Goal: Task Accomplishment & Management: Manage account settings

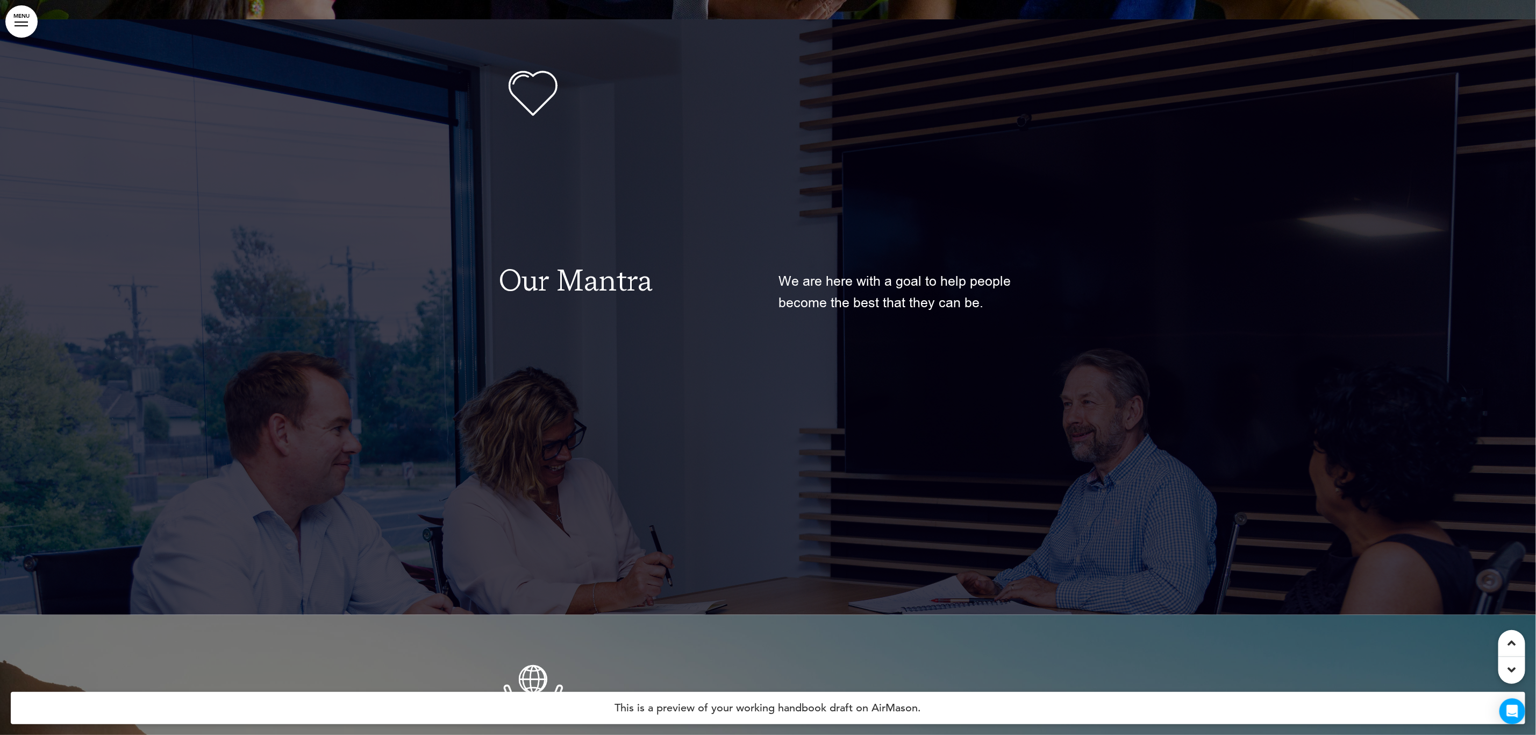
scroll to position [1936, 0]
click at [789, 471] on p at bounding box center [908, 465] width 258 height 22
click at [1020, 437] on div "We are here with a goal to help people become the best that they can be." at bounding box center [908, 364] width 258 height 422
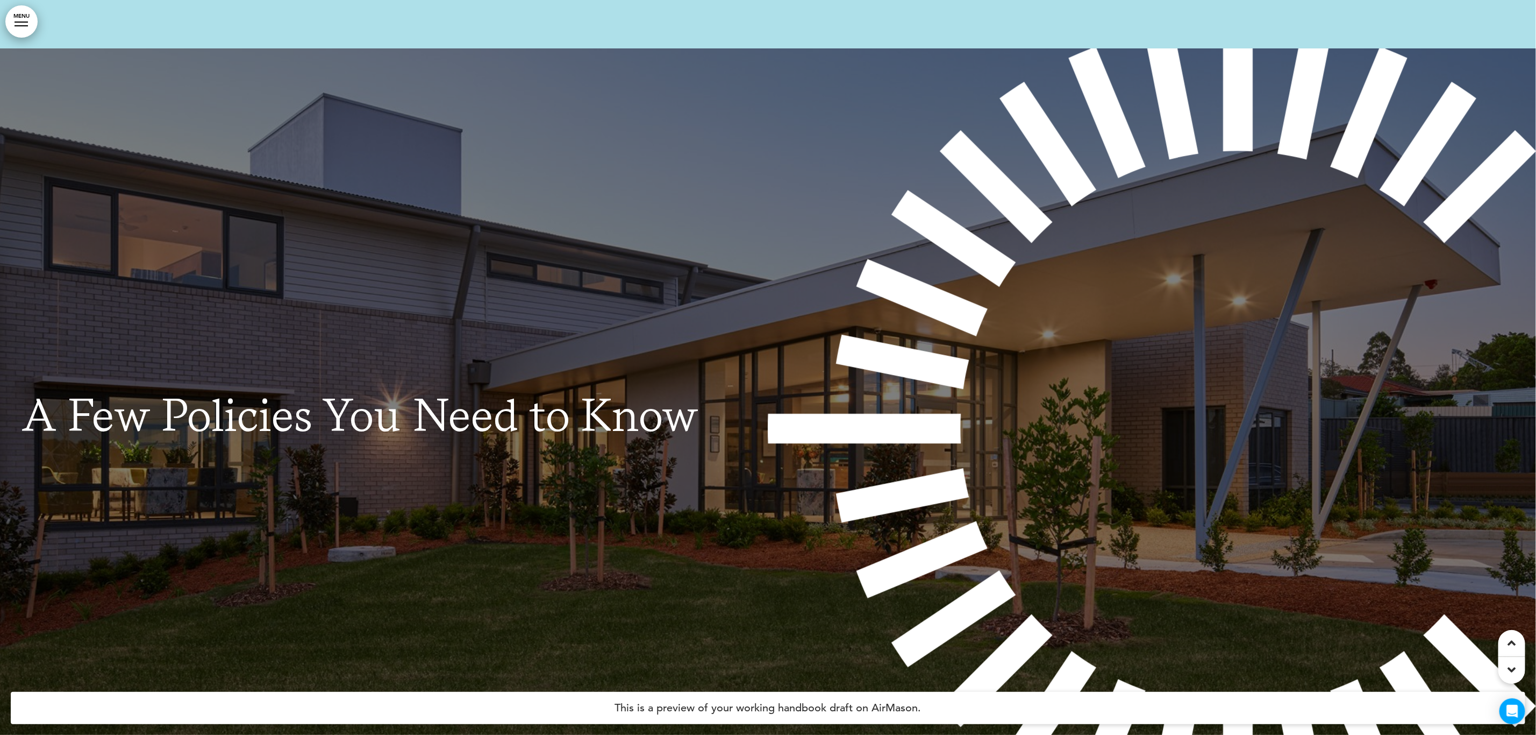
scroll to position [26944, 0]
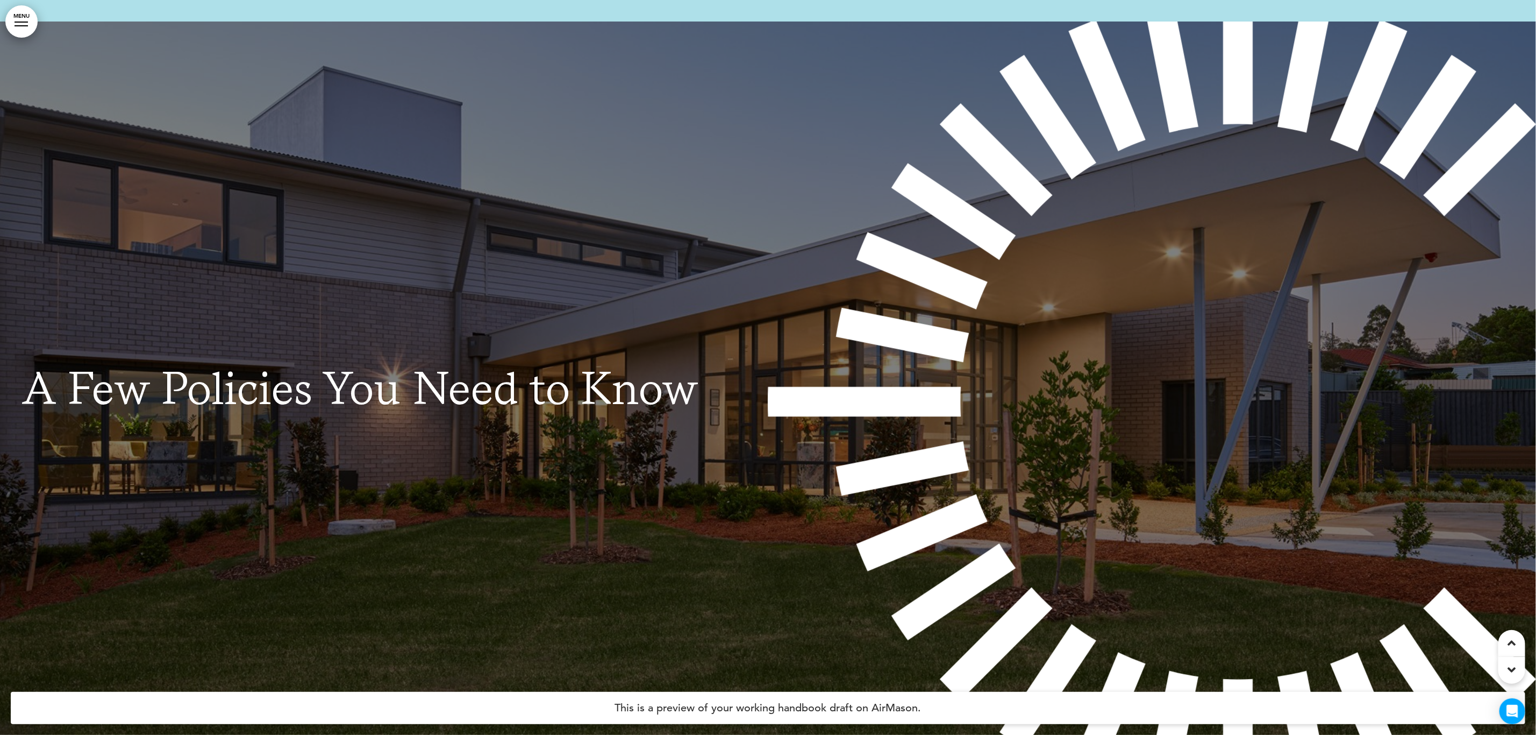
click at [1043, 407] on img at bounding box center [1153, 401] width 769 height 759
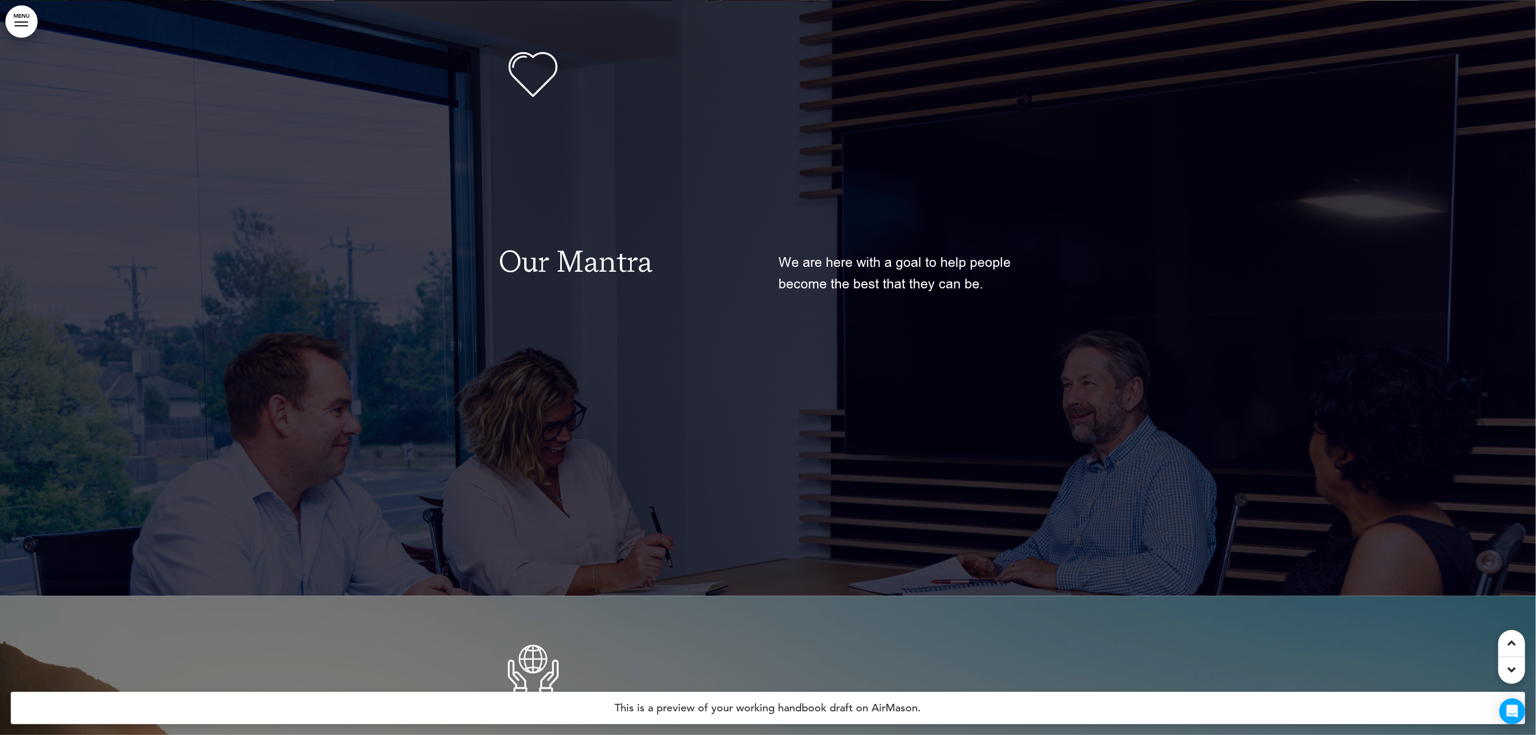
scroll to position [1936, 0]
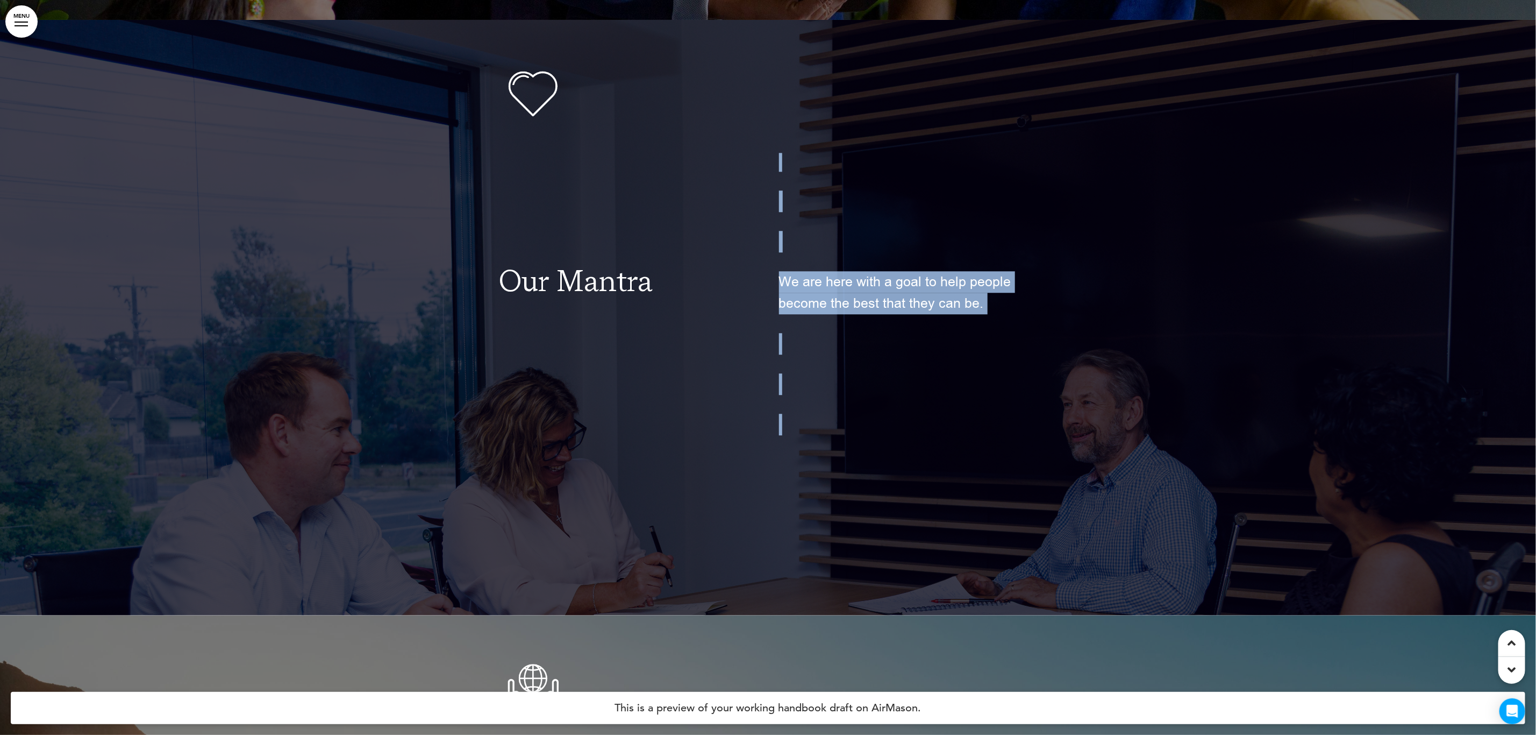
drag, startPoint x: 809, startPoint y: 504, endPoint x: 952, endPoint y: 470, distance: 147.0
click at [952, 470] on div "Our Mantra We are here with a goal to help people become the best that they can…" at bounding box center [769, 364] width 538 height 422
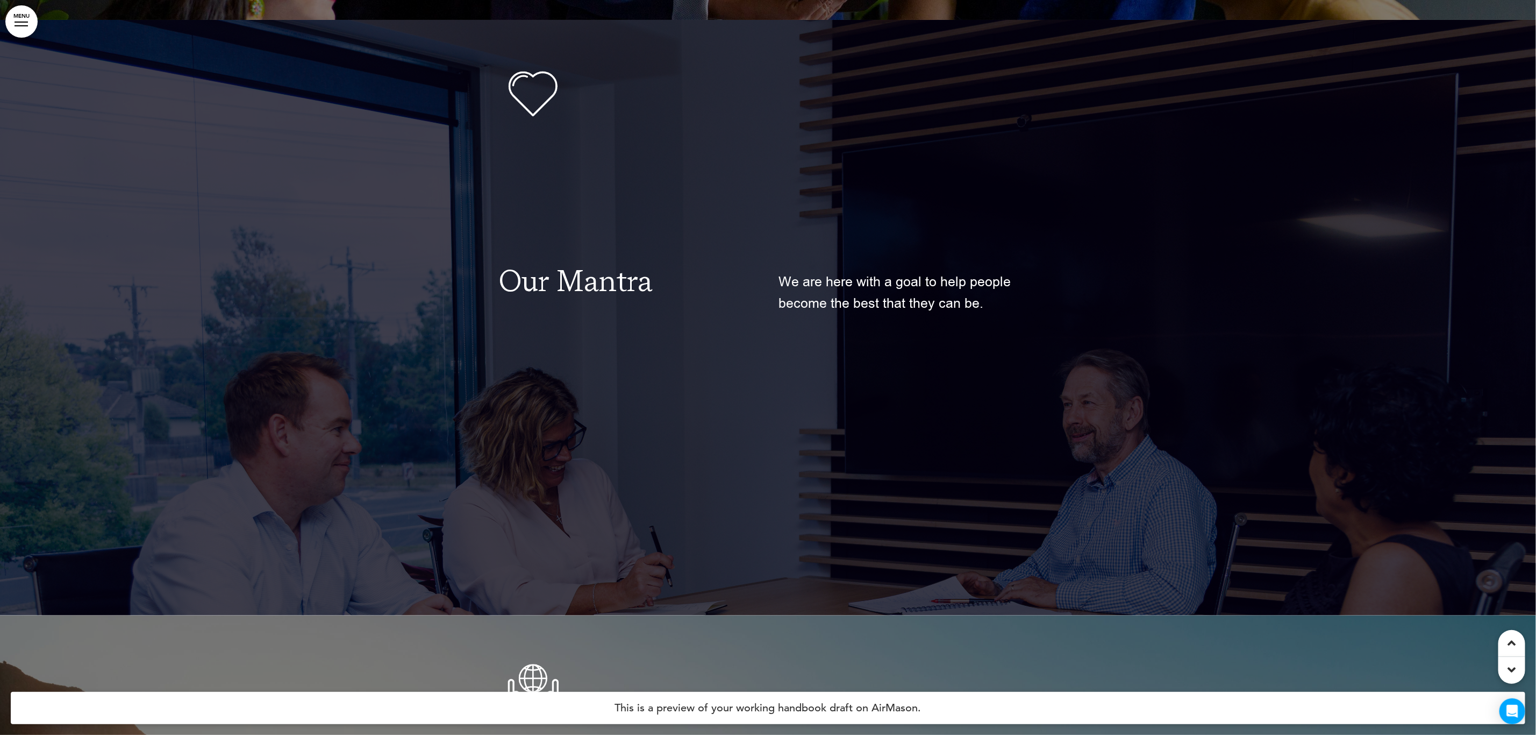
click at [1261, 434] on div at bounding box center [768, 317] width 1536 height 595
click at [707, 465] on div "Our Mantra" at bounding box center [629, 364] width 258 height 422
click at [15, 30] on link "MENU" at bounding box center [21, 21] width 32 height 32
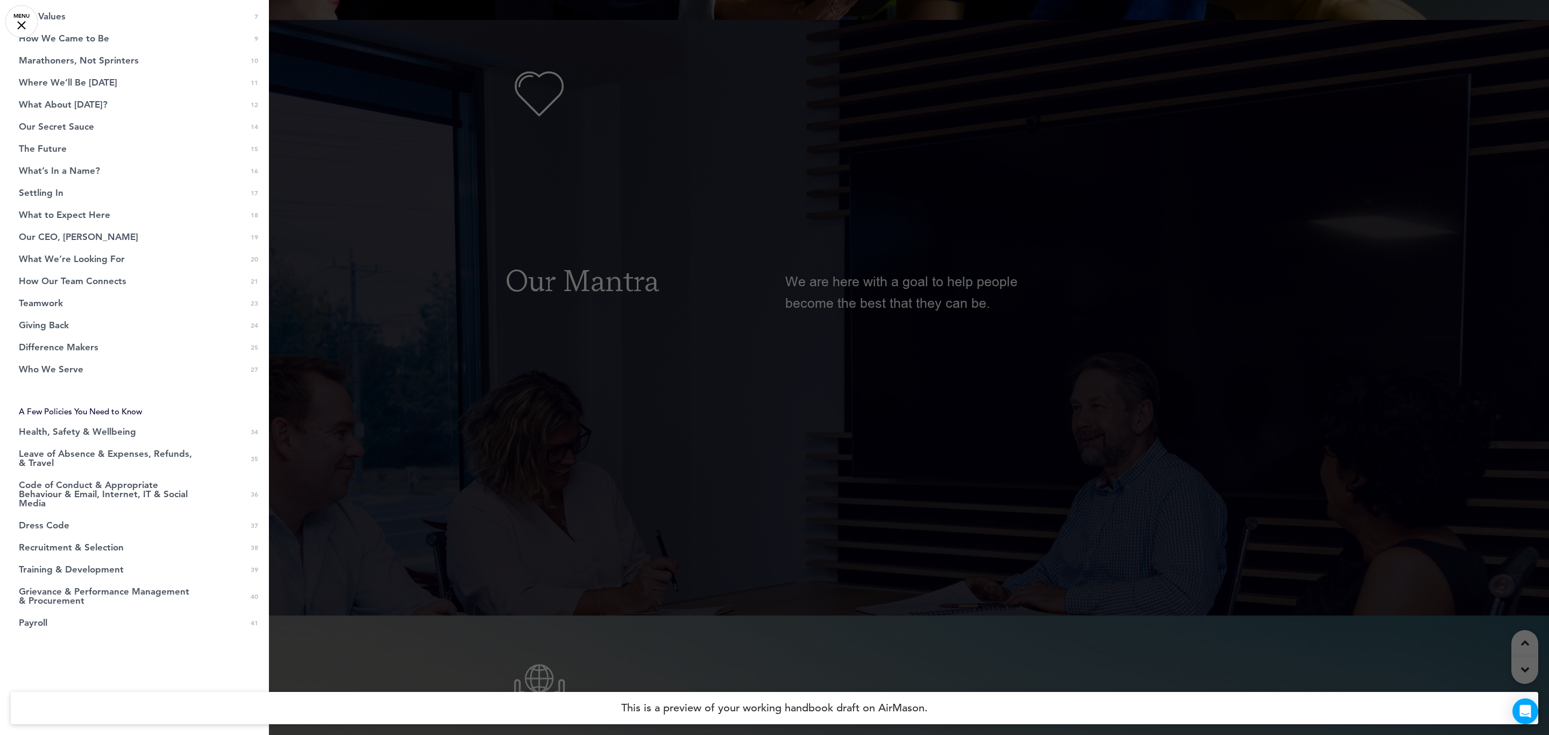
scroll to position [165, 0]
click at [565, 493] on div at bounding box center [774, 367] width 1549 height 735
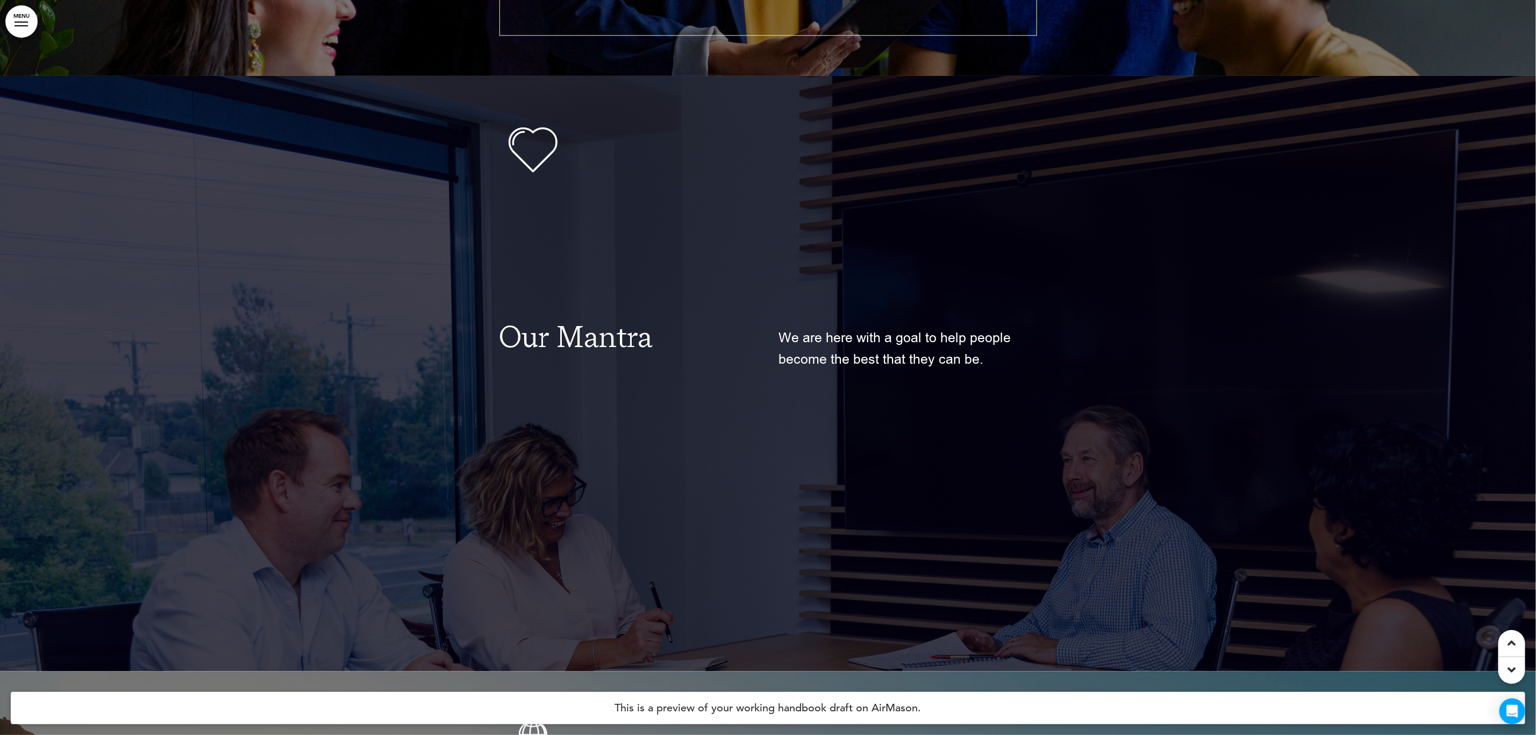
scroll to position [1855, 0]
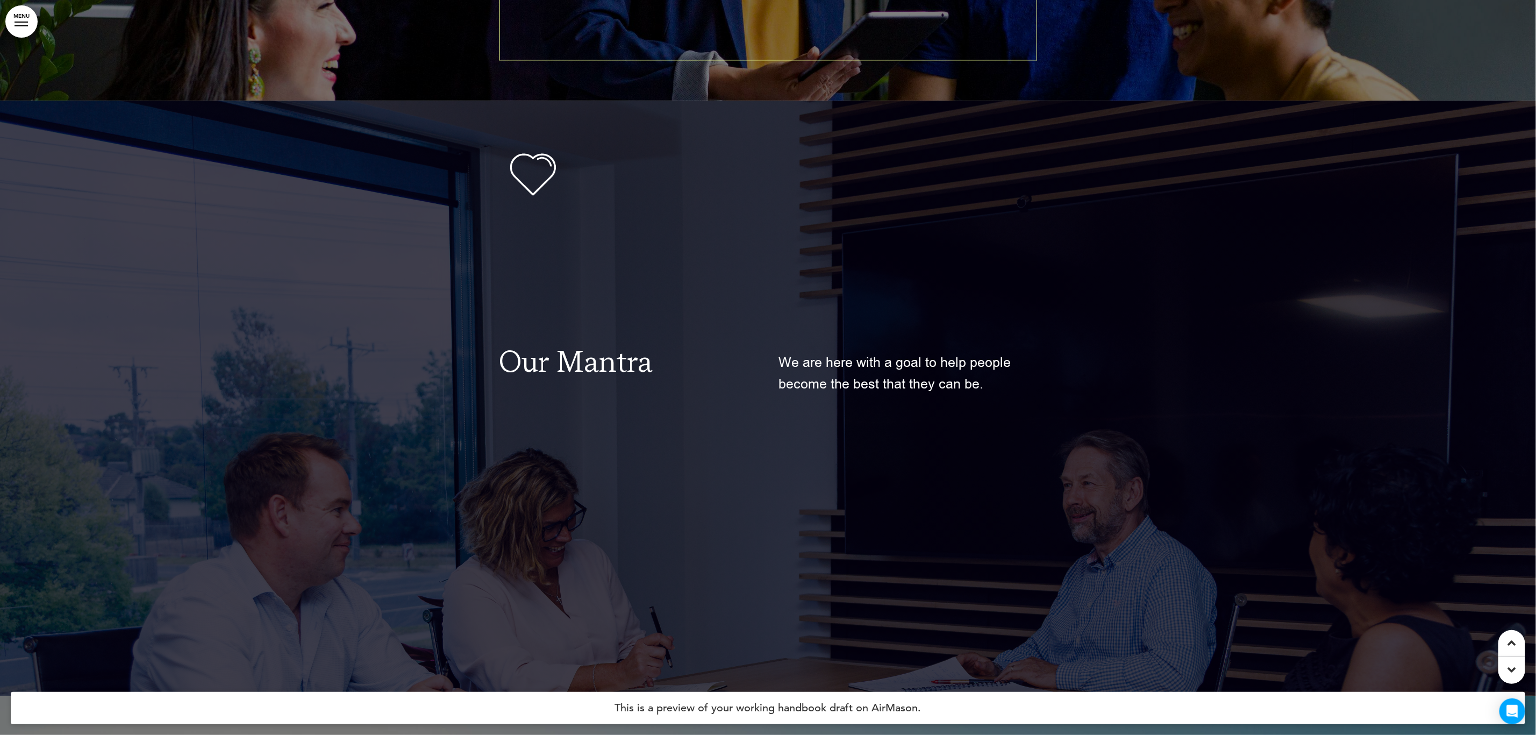
click at [68, 300] on div at bounding box center [768, 398] width 1536 height 595
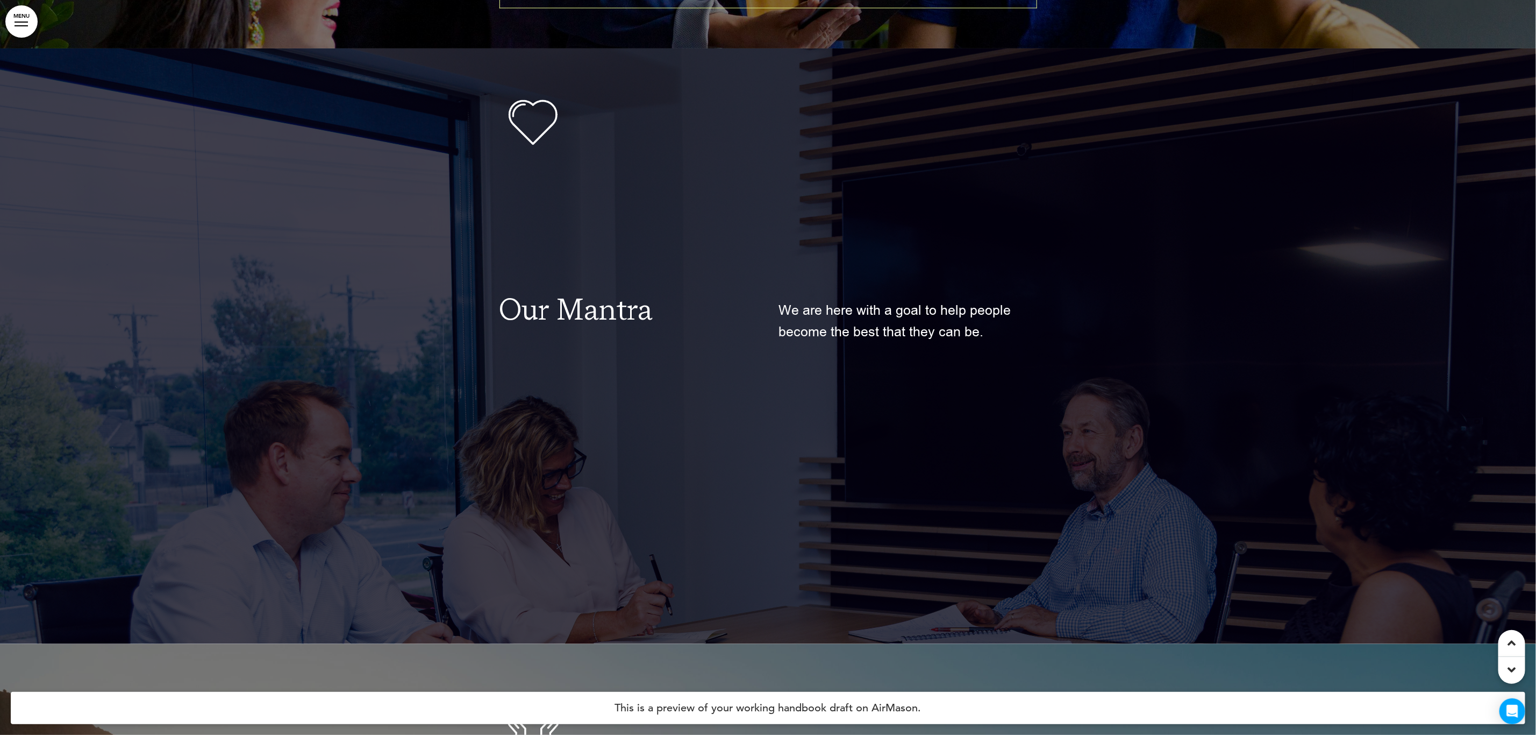
scroll to position [1936, 0]
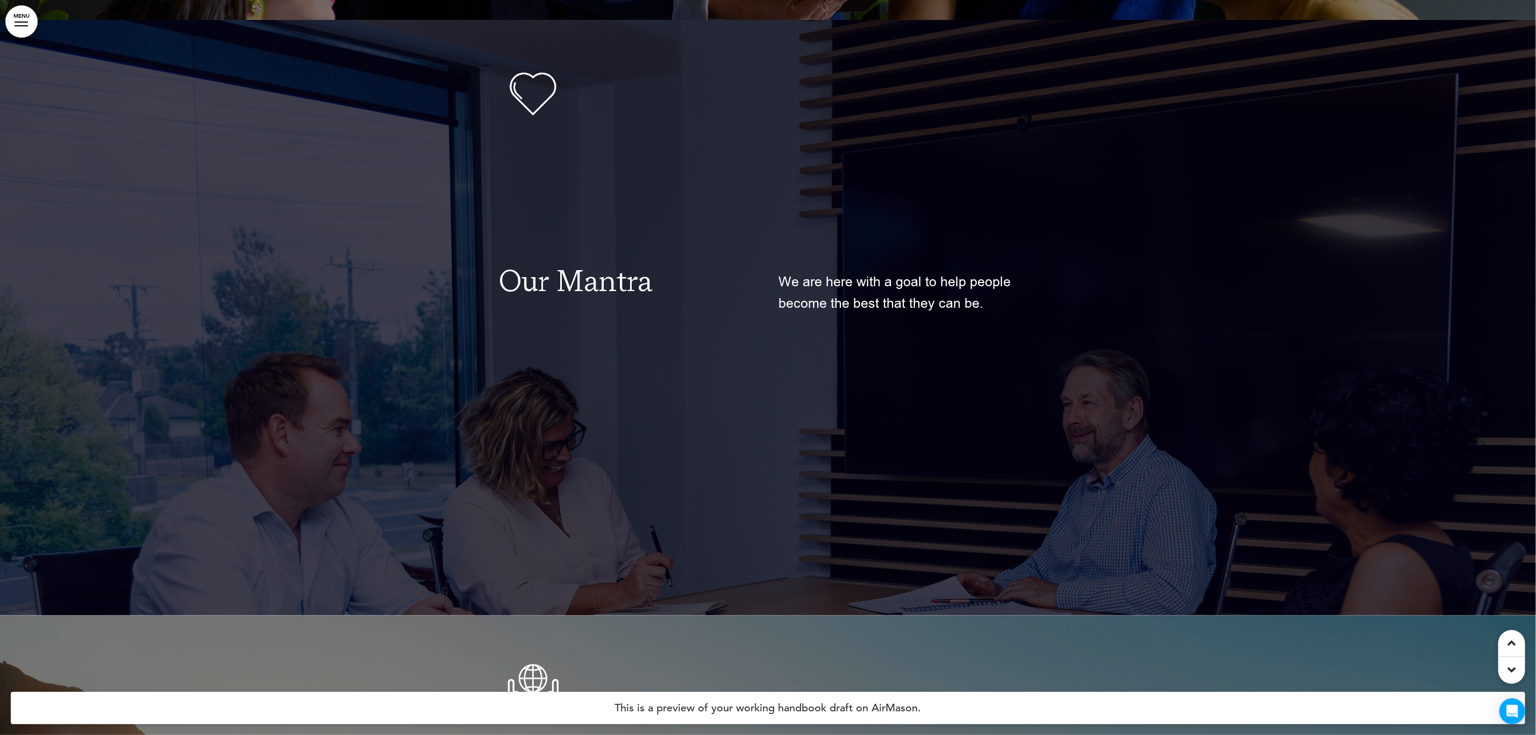
click at [693, 263] on div "Our Mantra" at bounding box center [629, 364] width 258 height 422
drag, startPoint x: 626, startPoint y: 207, endPoint x: 844, endPoint y: 255, distance: 223.1
click at [843, 255] on div "Our Mantra We are here with a goal to help people become the best that they can…" at bounding box center [769, 364] width 538 height 422
click at [841, 252] on div "We are here with a goal to help people become the best that they can be." at bounding box center [908, 364] width 258 height 422
click at [842, 284] on span "We are here with a goal to help people become the best that they can be." at bounding box center [895, 293] width 232 height 40
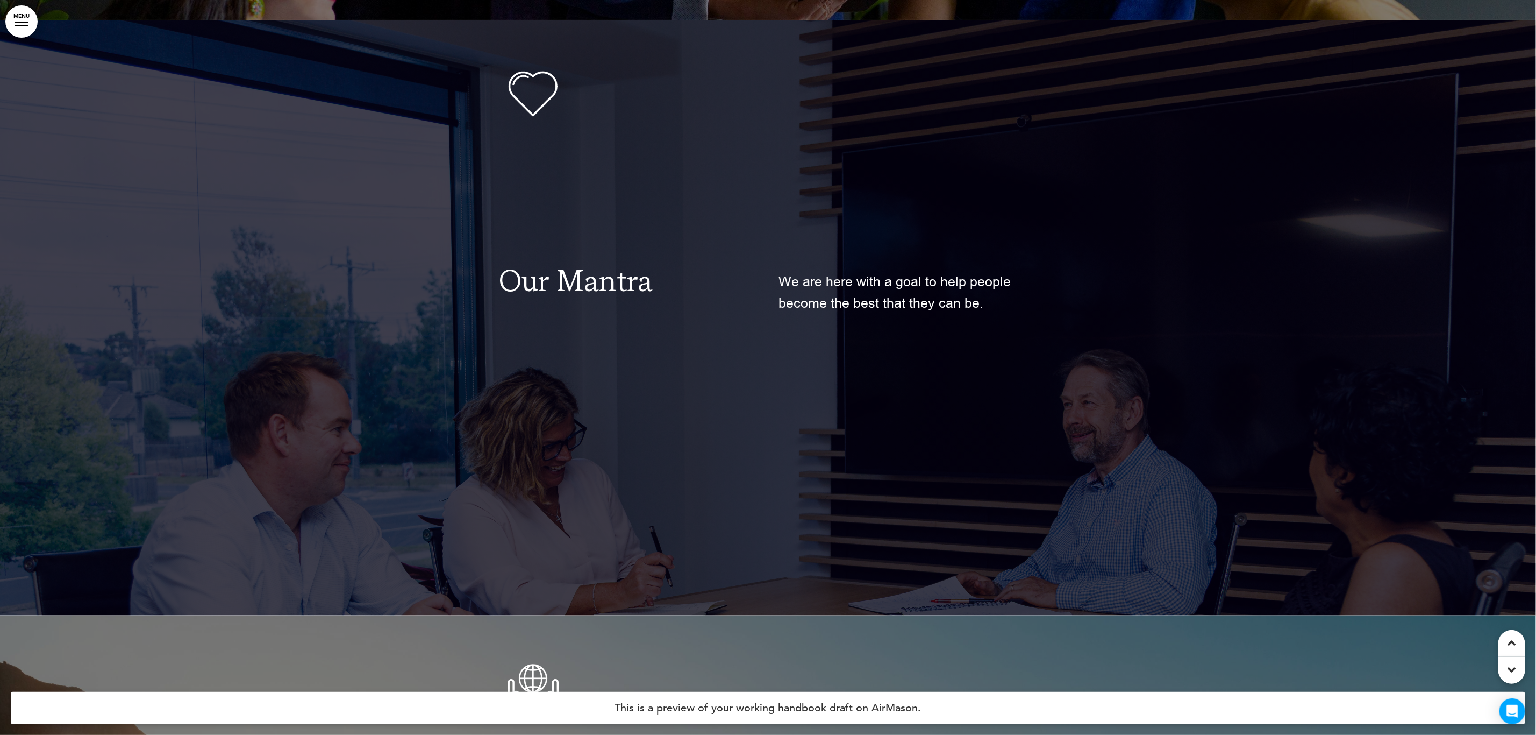
click at [870, 292] on p "We are here with a goal to help people become the best that they can be." at bounding box center [908, 292] width 258 height 43
click at [25, 28] on link "MENU" at bounding box center [21, 21] width 32 height 32
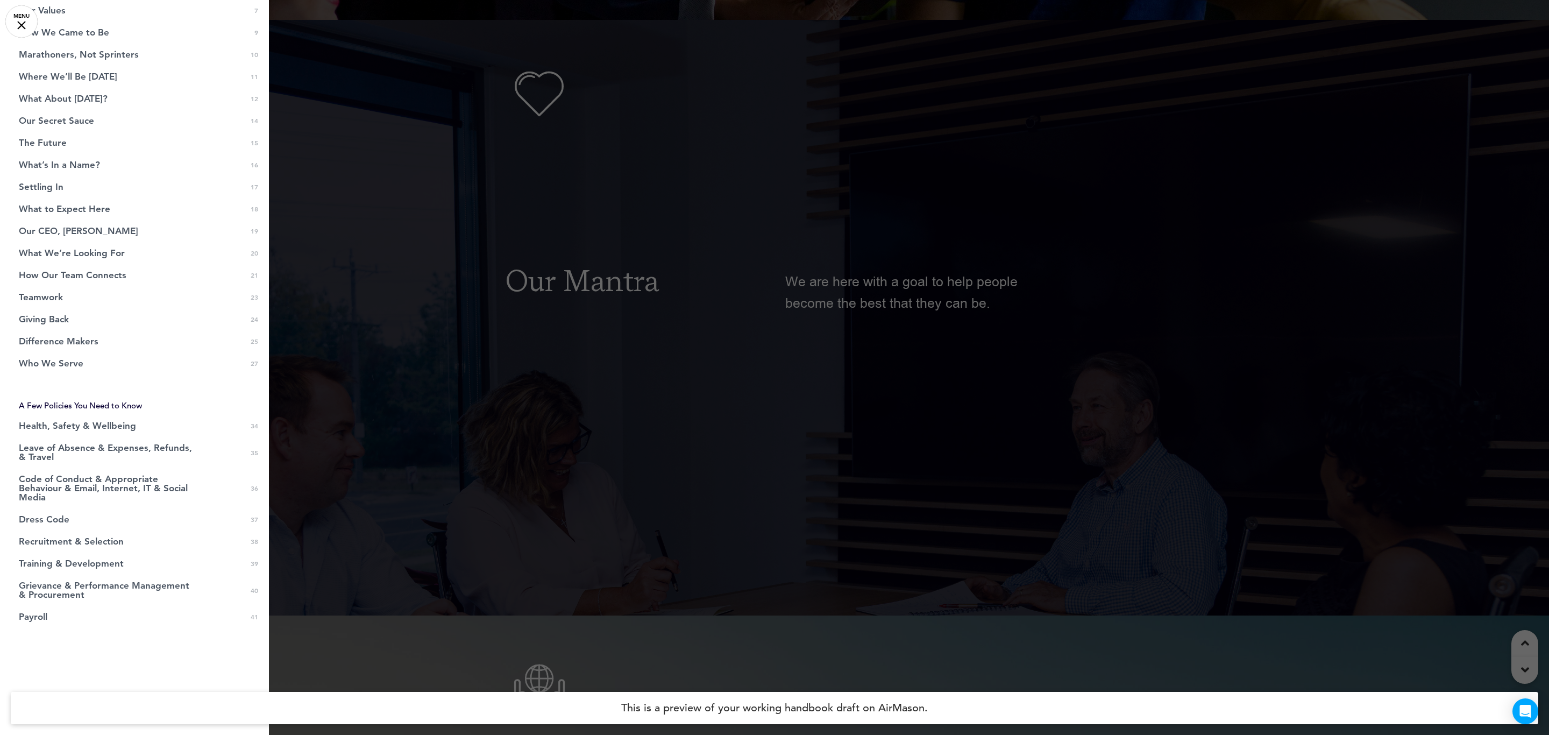
click at [506, 192] on div at bounding box center [774, 367] width 1549 height 735
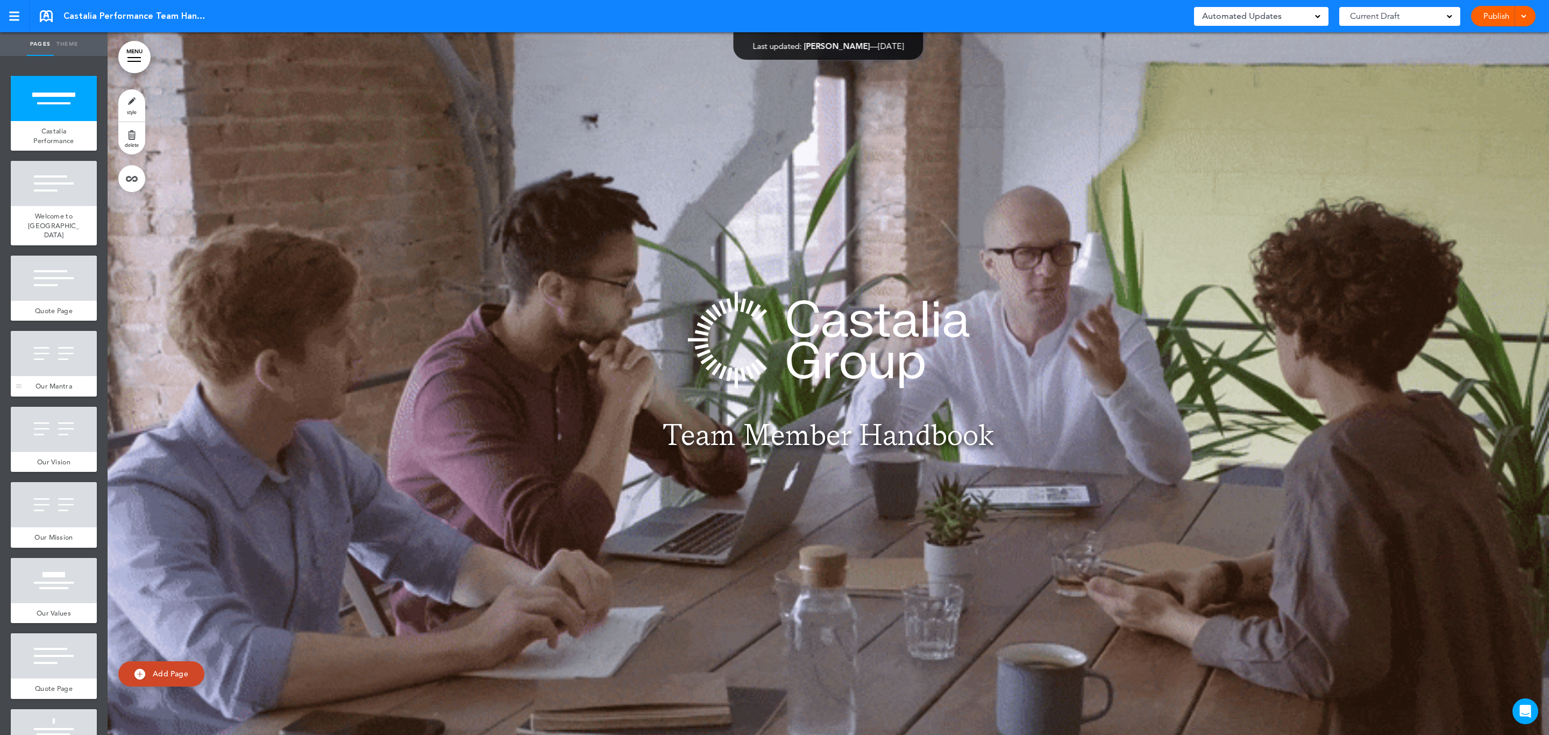
click at [58, 380] on div "Our Mantra" at bounding box center [54, 386] width 86 height 20
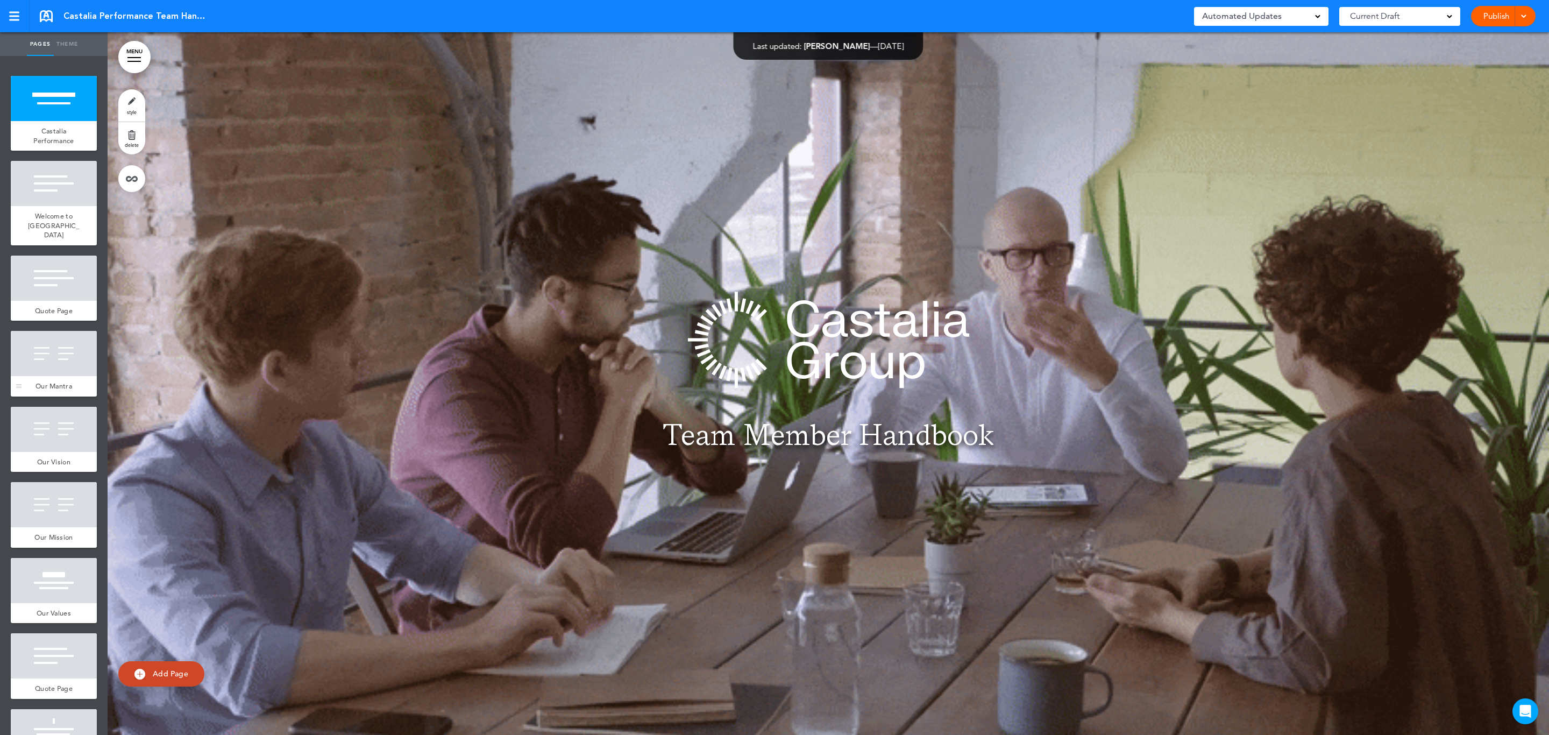
click at [52, 347] on div at bounding box center [54, 353] width 86 height 45
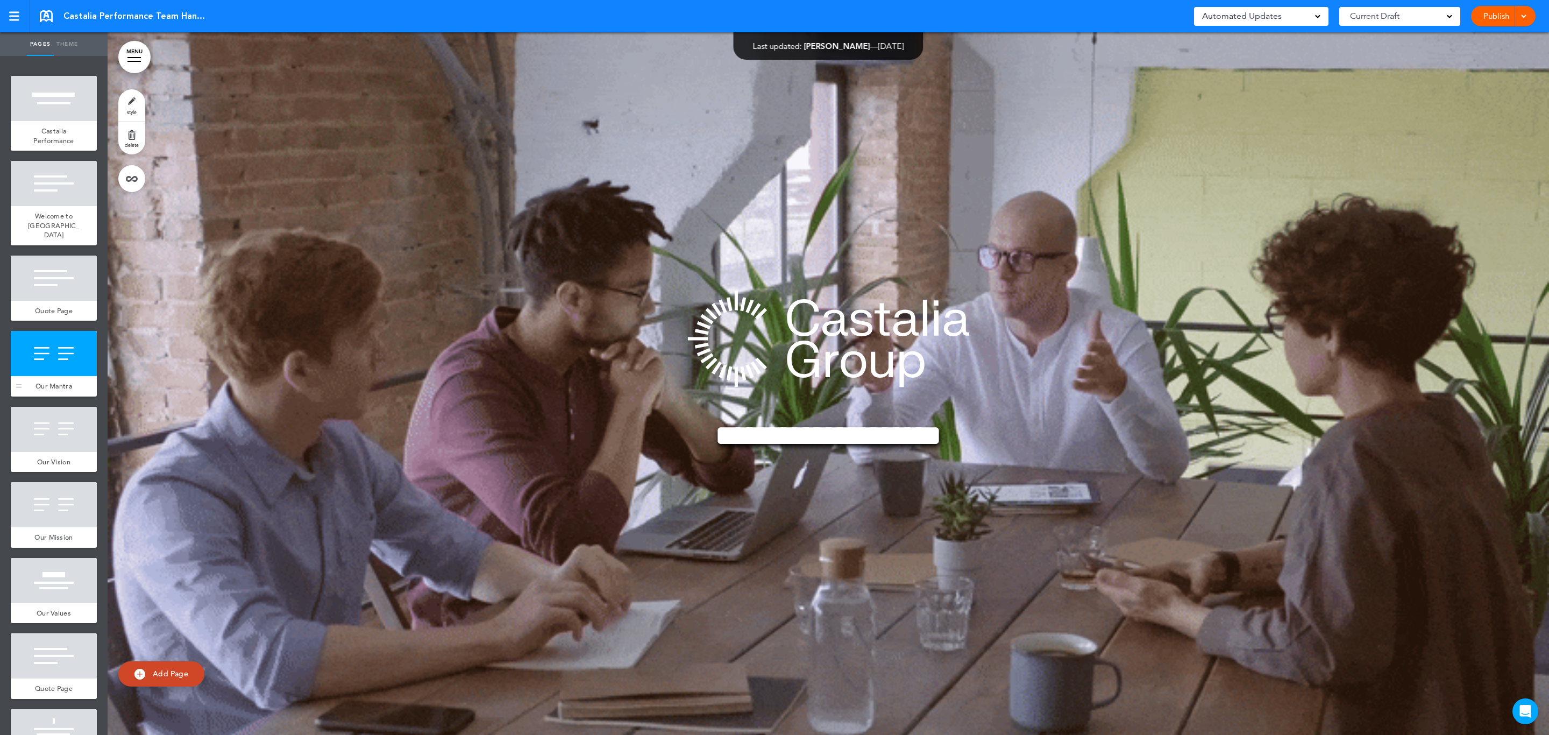
scroll to position [1917, 0]
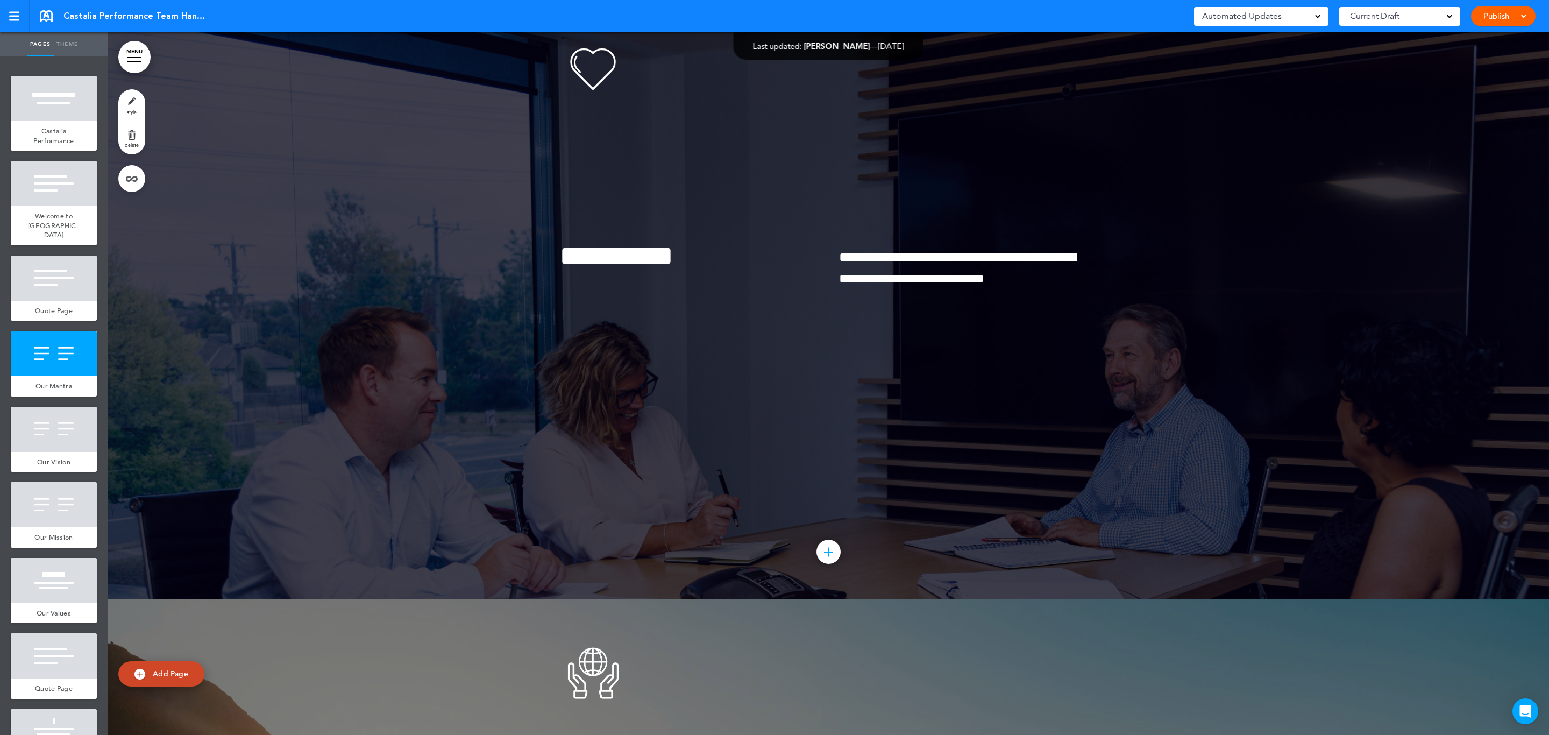
click at [328, 344] on div at bounding box center [828, 296] width 1441 height 603
click at [129, 104] on link "style" at bounding box center [131, 105] width 27 height 32
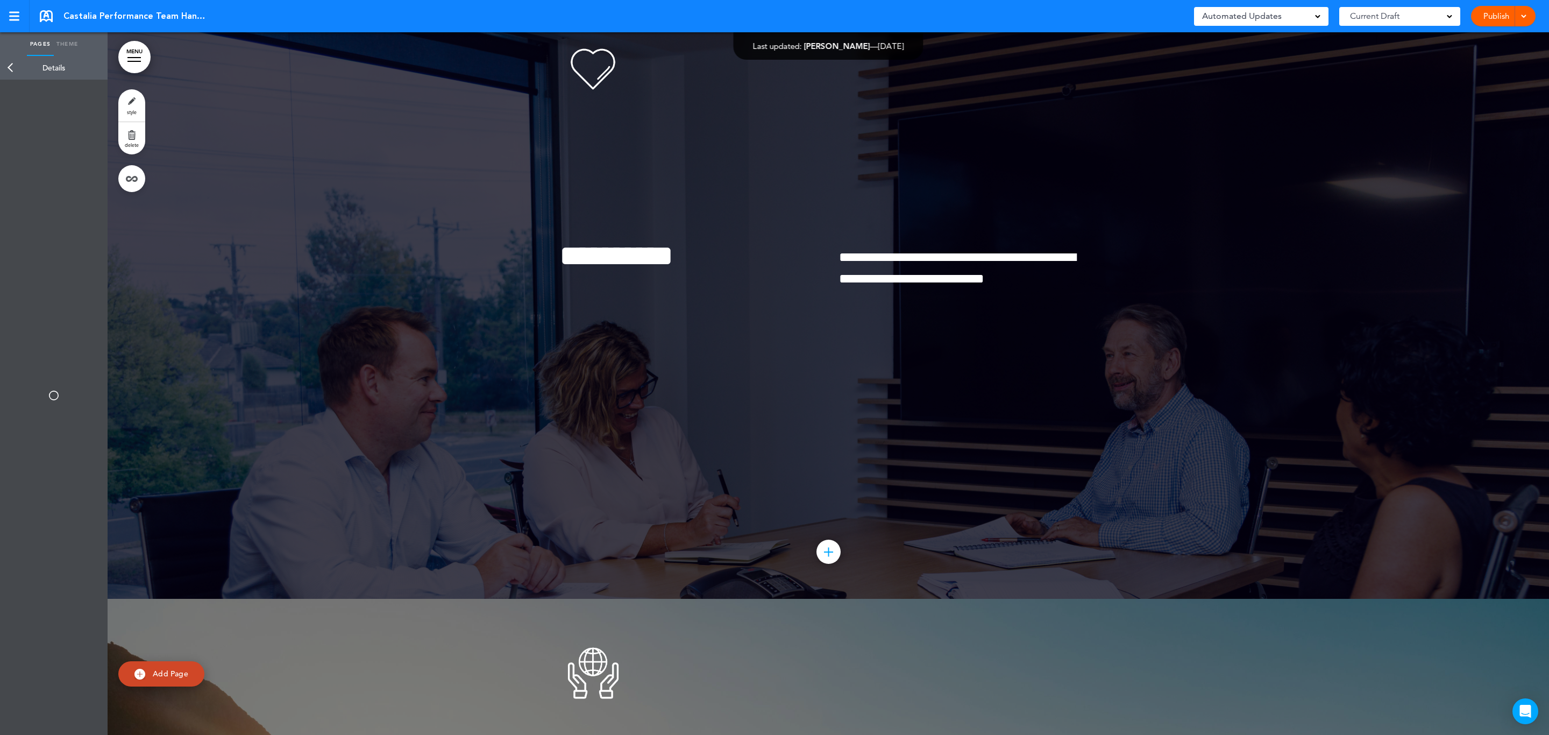
type input "******"
click at [95, 131] on div "Background" at bounding box center [53, 133] width 97 height 32
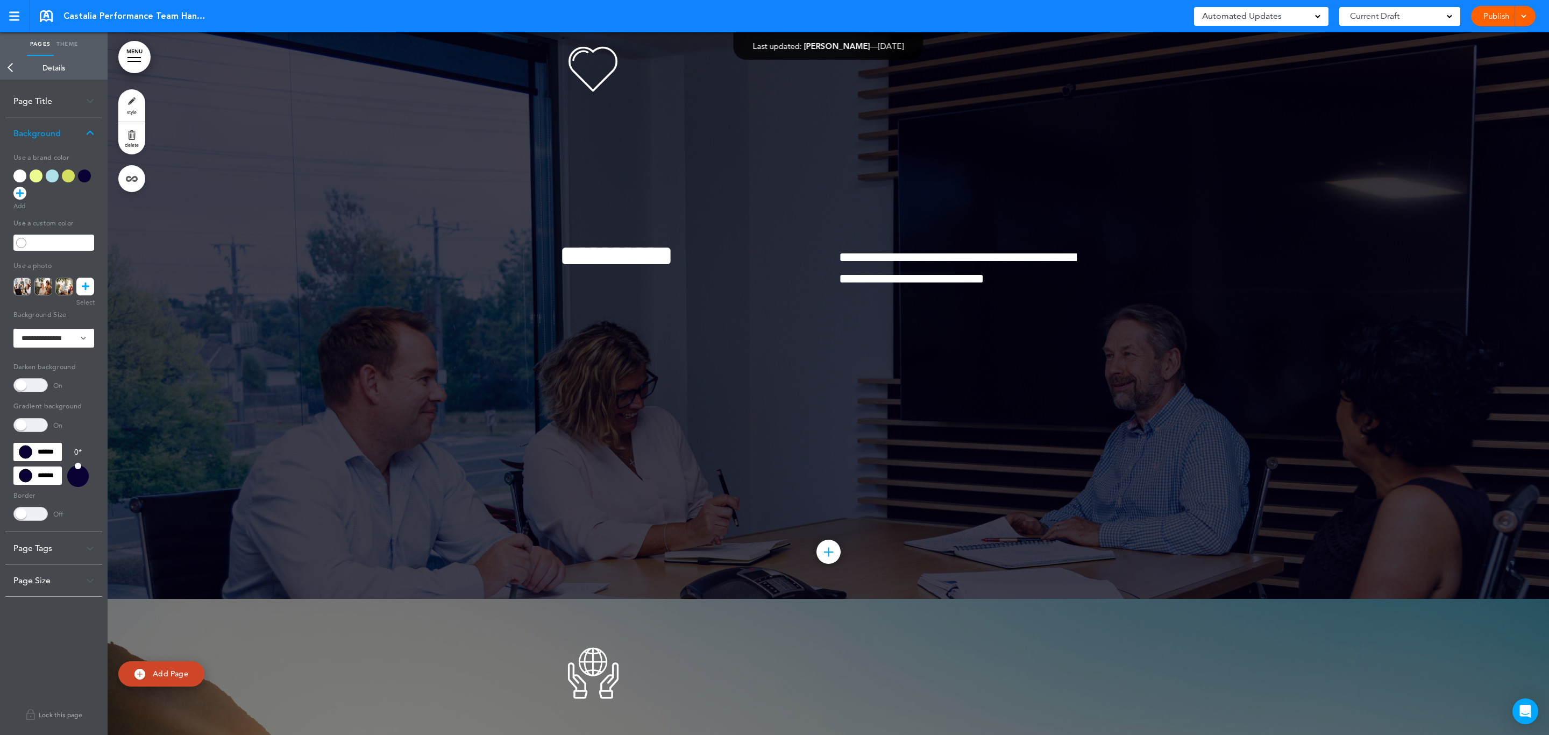
click at [38, 386] on span at bounding box center [30, 385] width 34 height 14
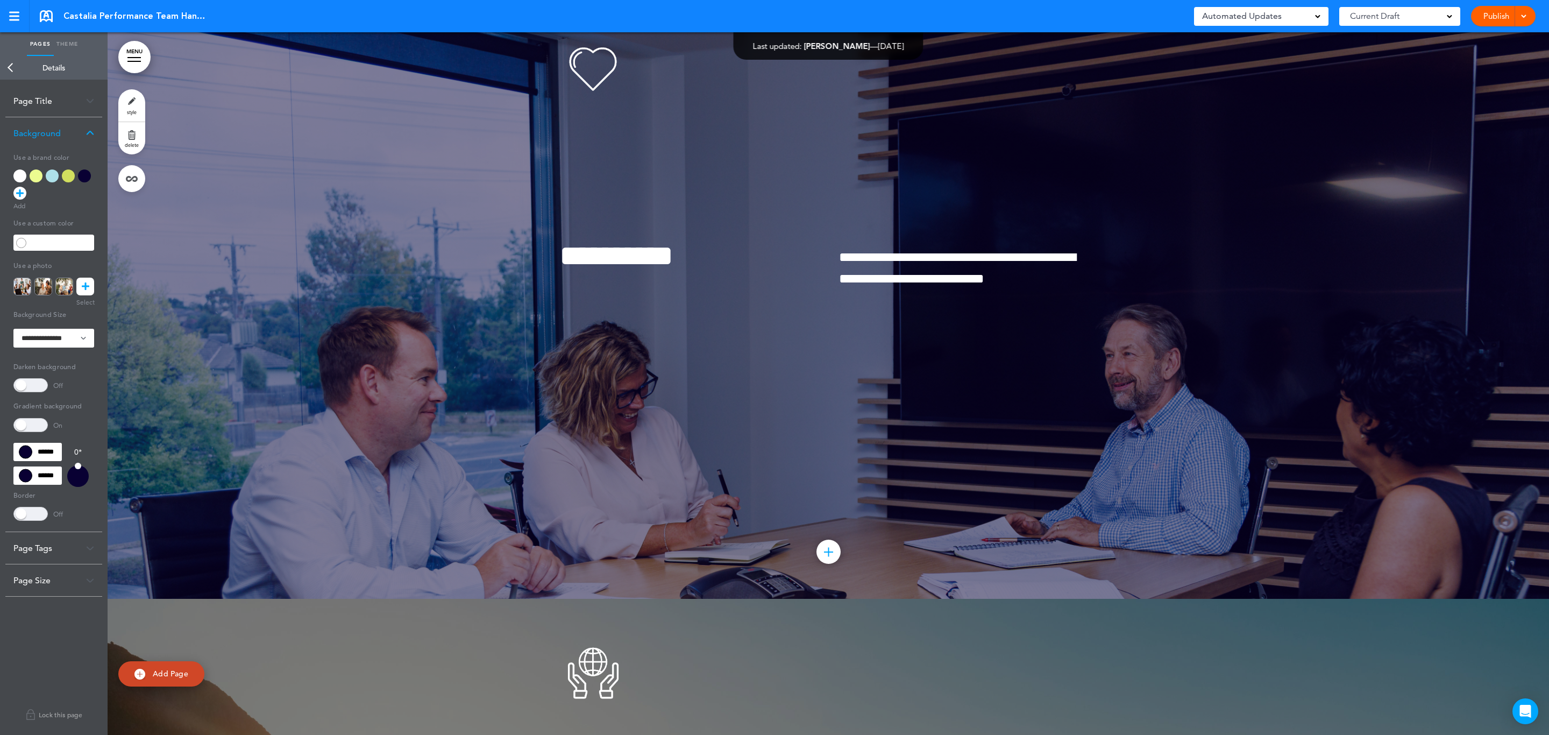
click at [27, 422] on span at bounding box center [30, 425] width 34 height 14
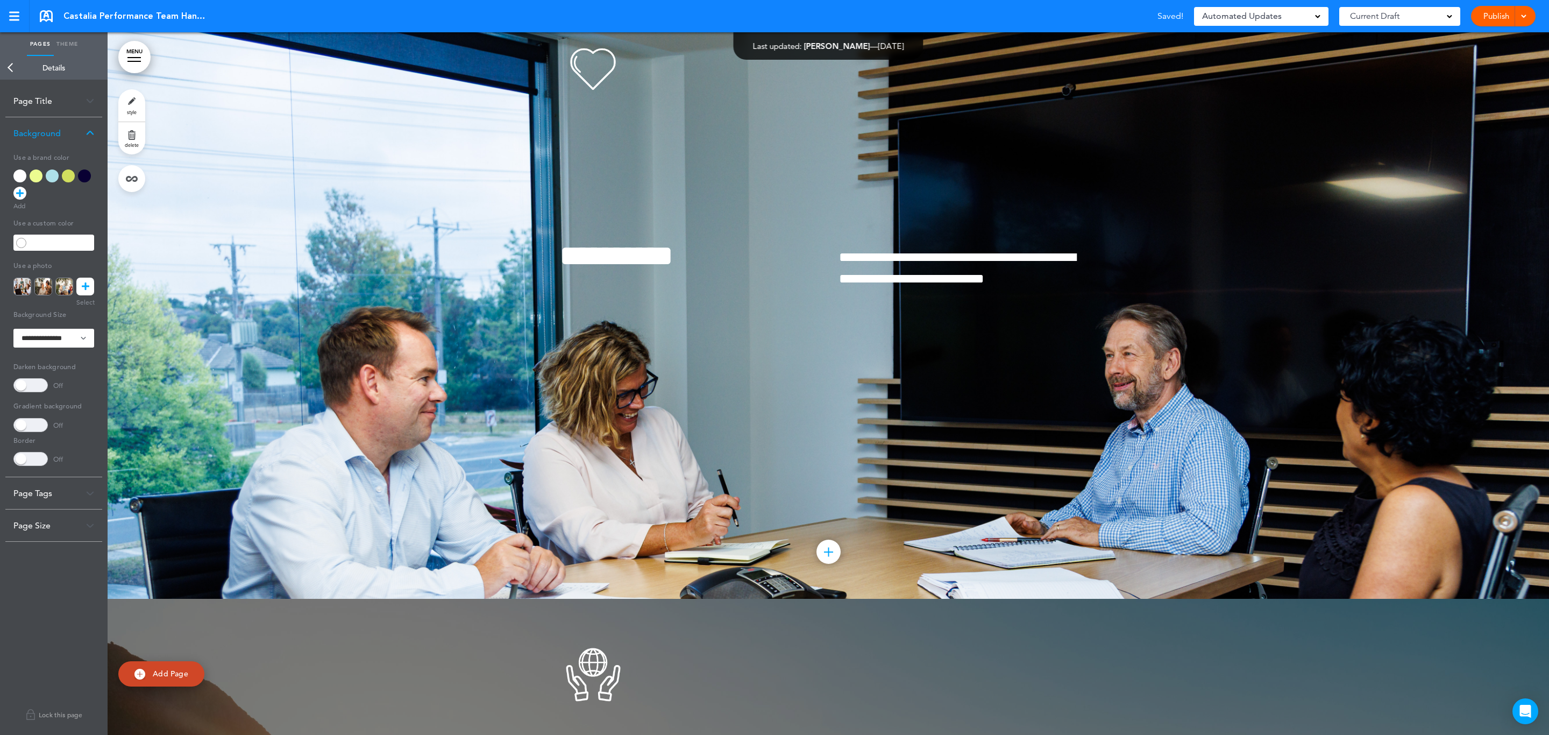
click at [26, 428] on span at bounding box center [30, 425] width 34 height 14
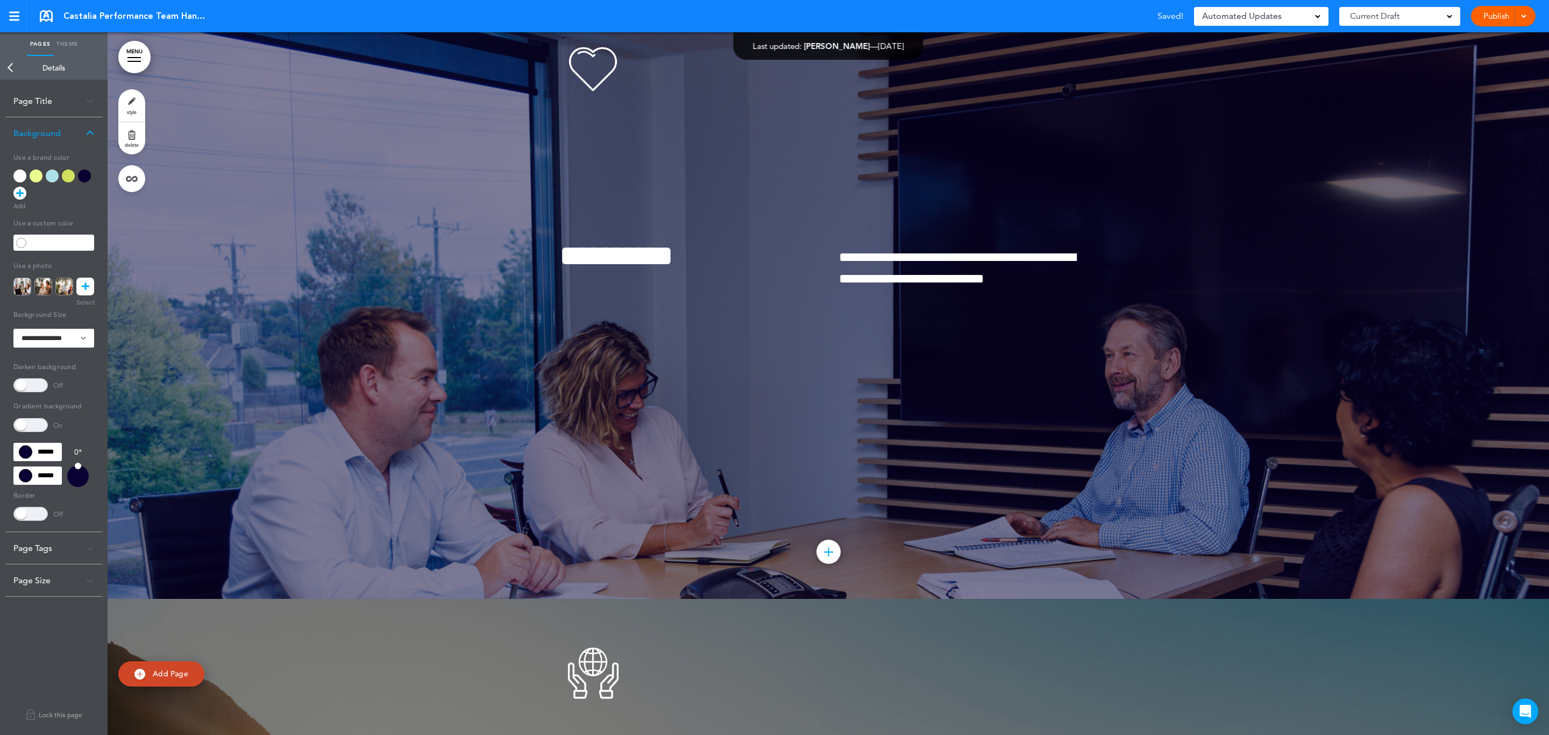
click at [26, 428] on span at bounding box center [30, 425] width 34 height 14
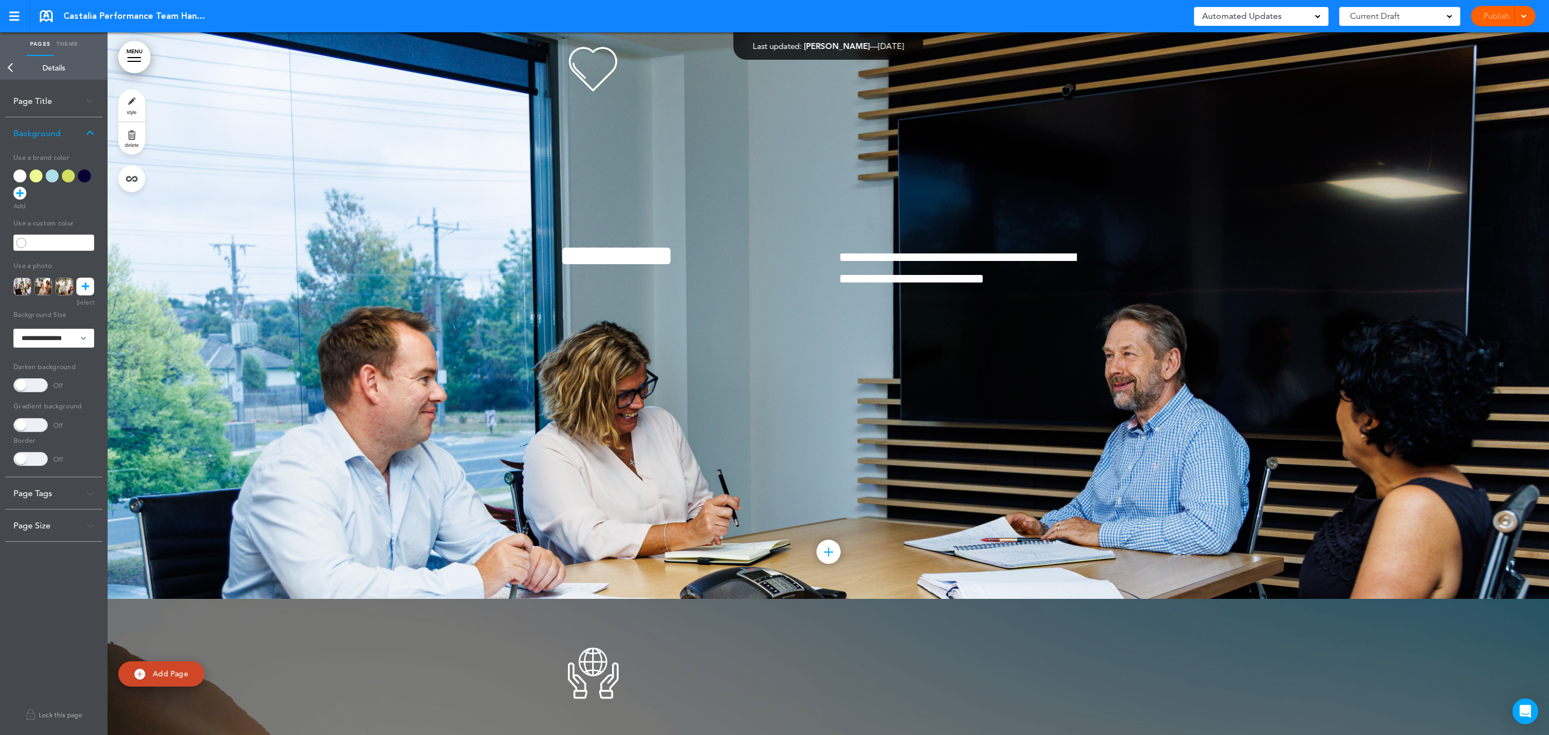
click at [31, 385] on span at bounding box center [30, 385] width 34 height 14
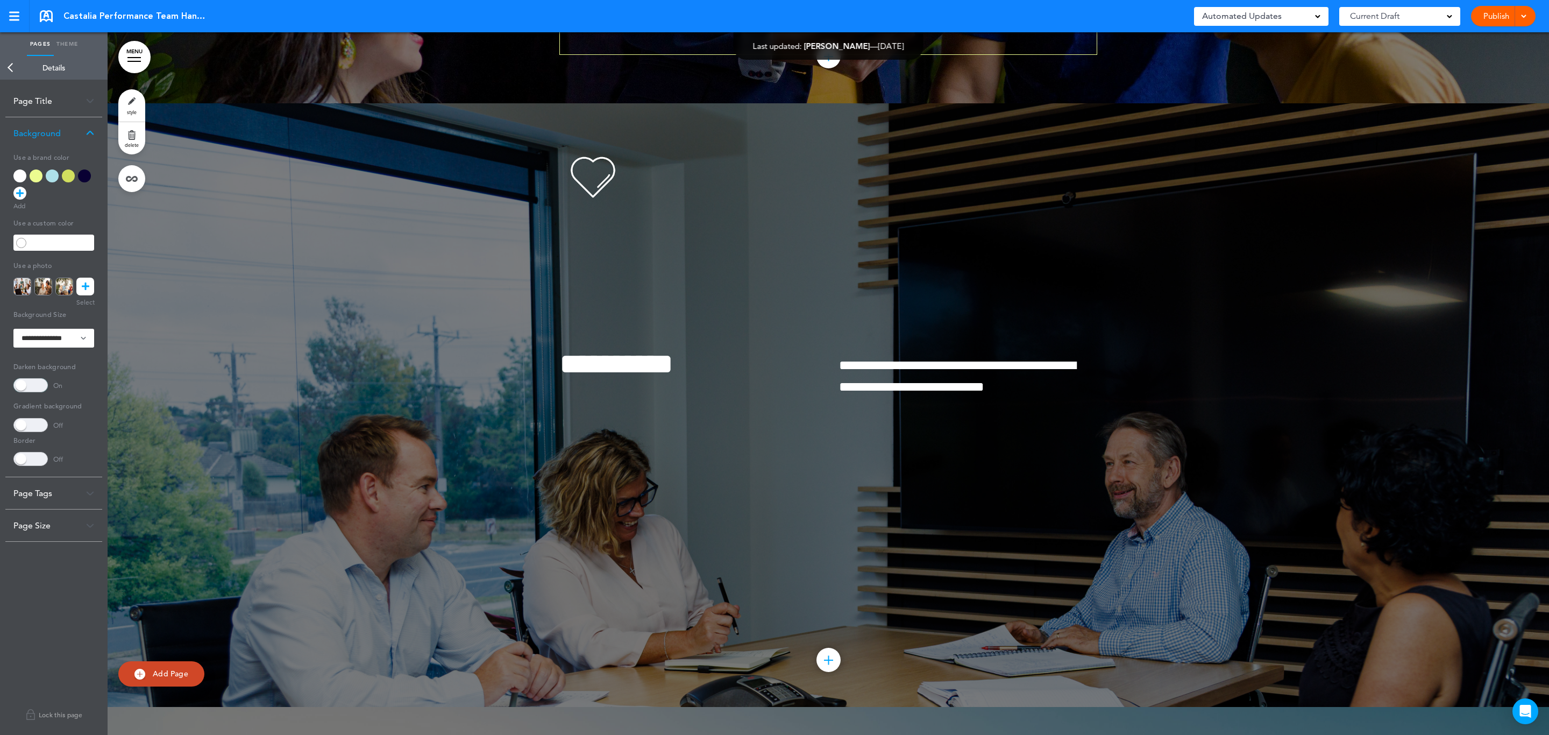
scroll to position [1836, 0]
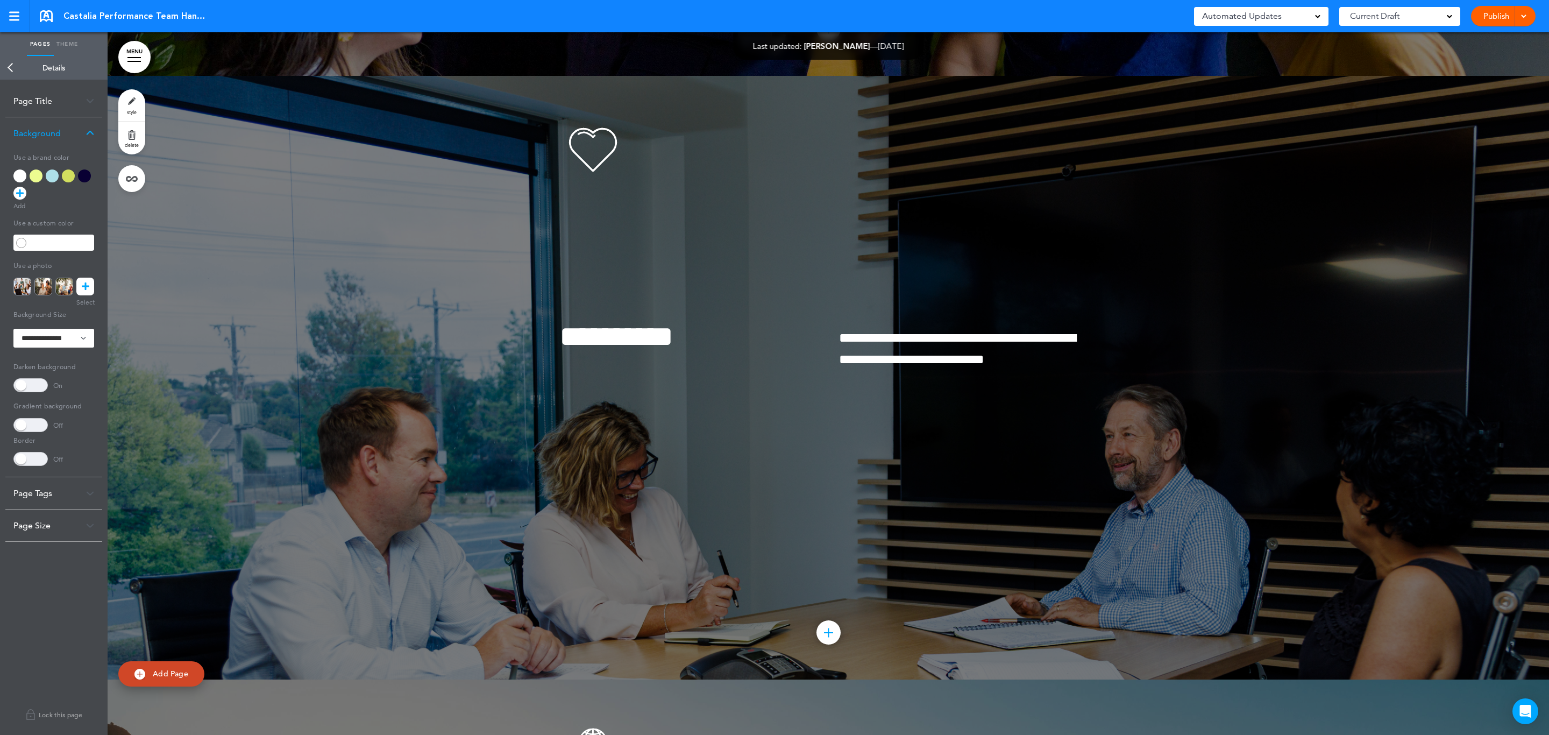
click at [26, 428] on span at bounding box center [30, 425] width 34 height 14
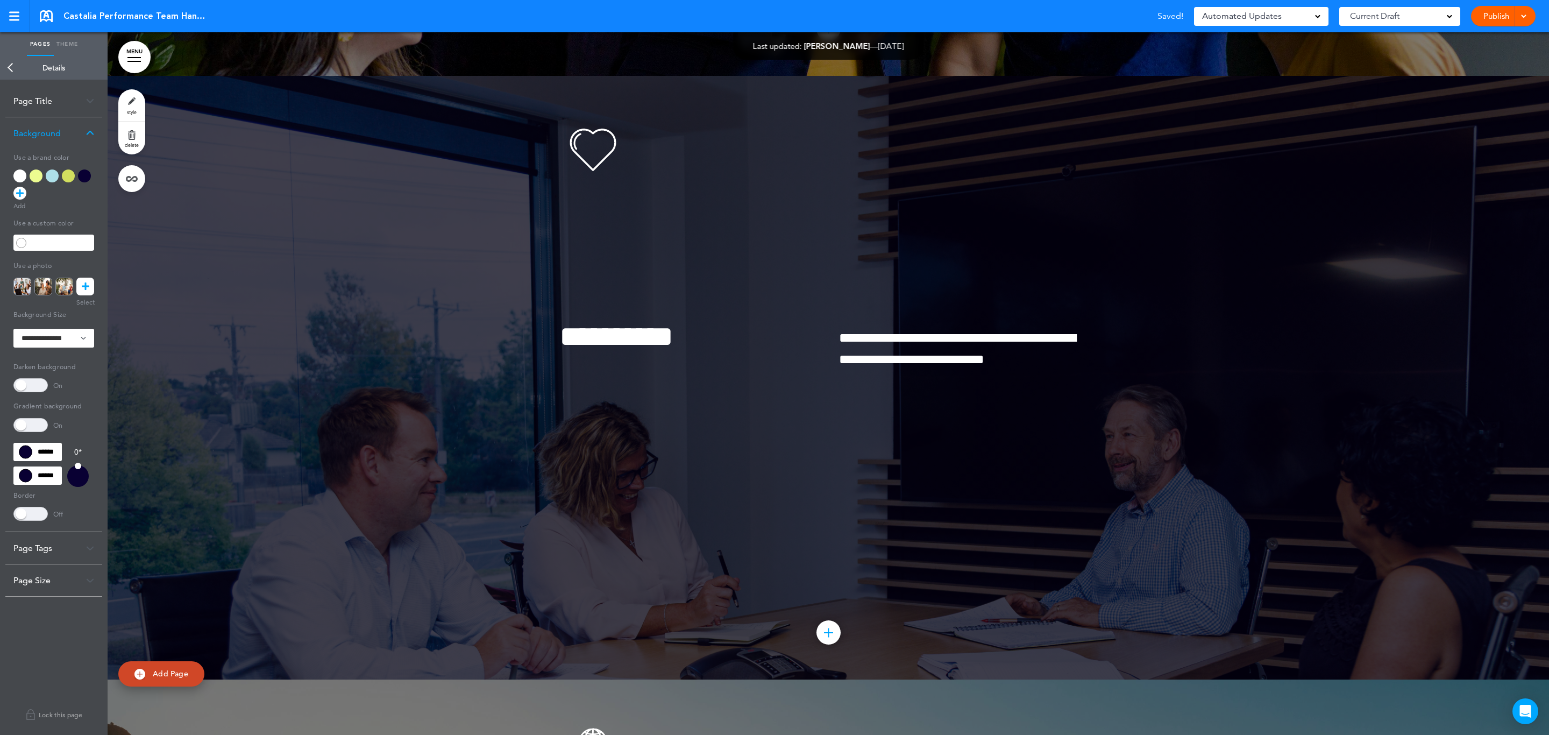
click at [26, 428] on span at bounding box center [30, 425] width 34 height 14
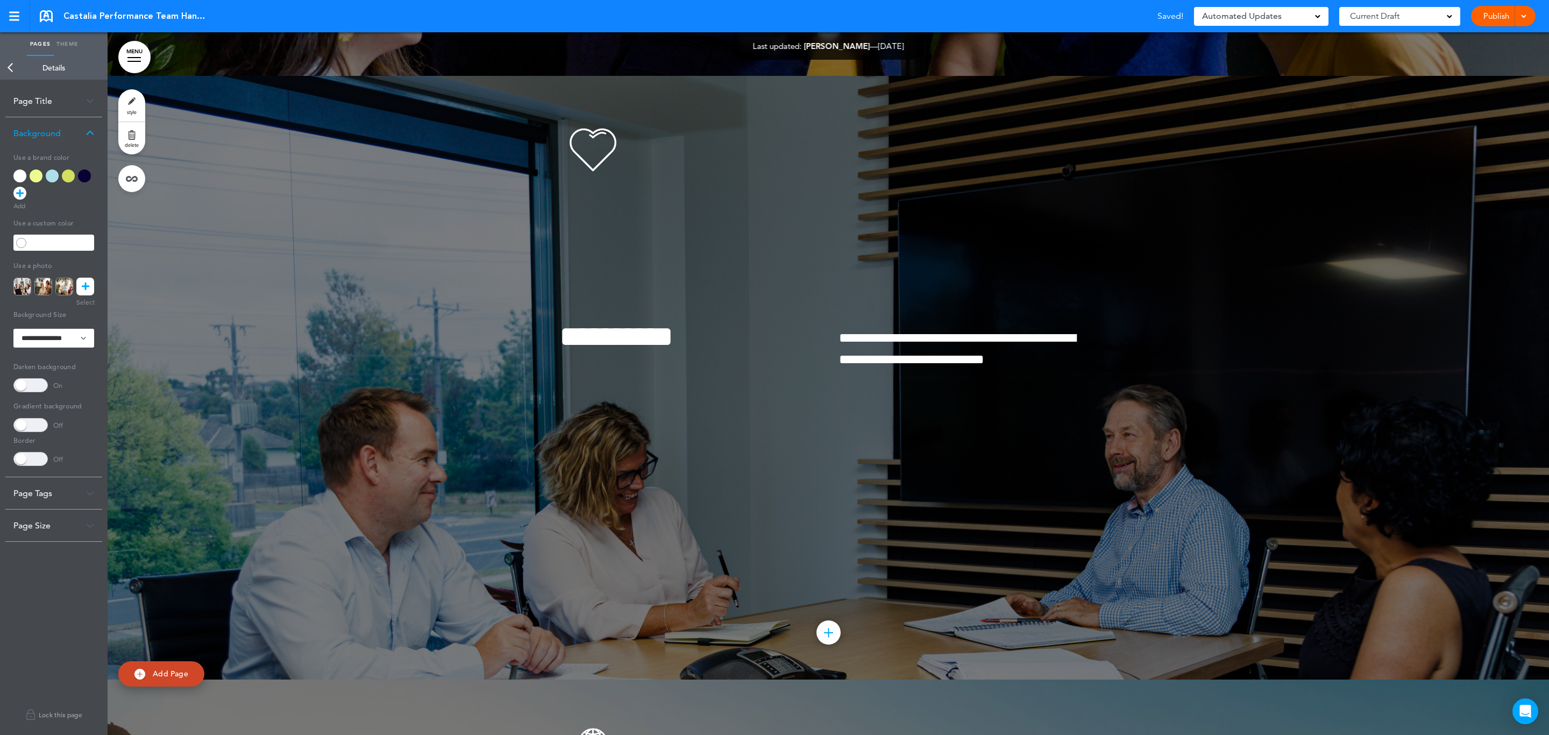
click at [20, 426] on span at bounding box center [30, 425] width 34 height 14
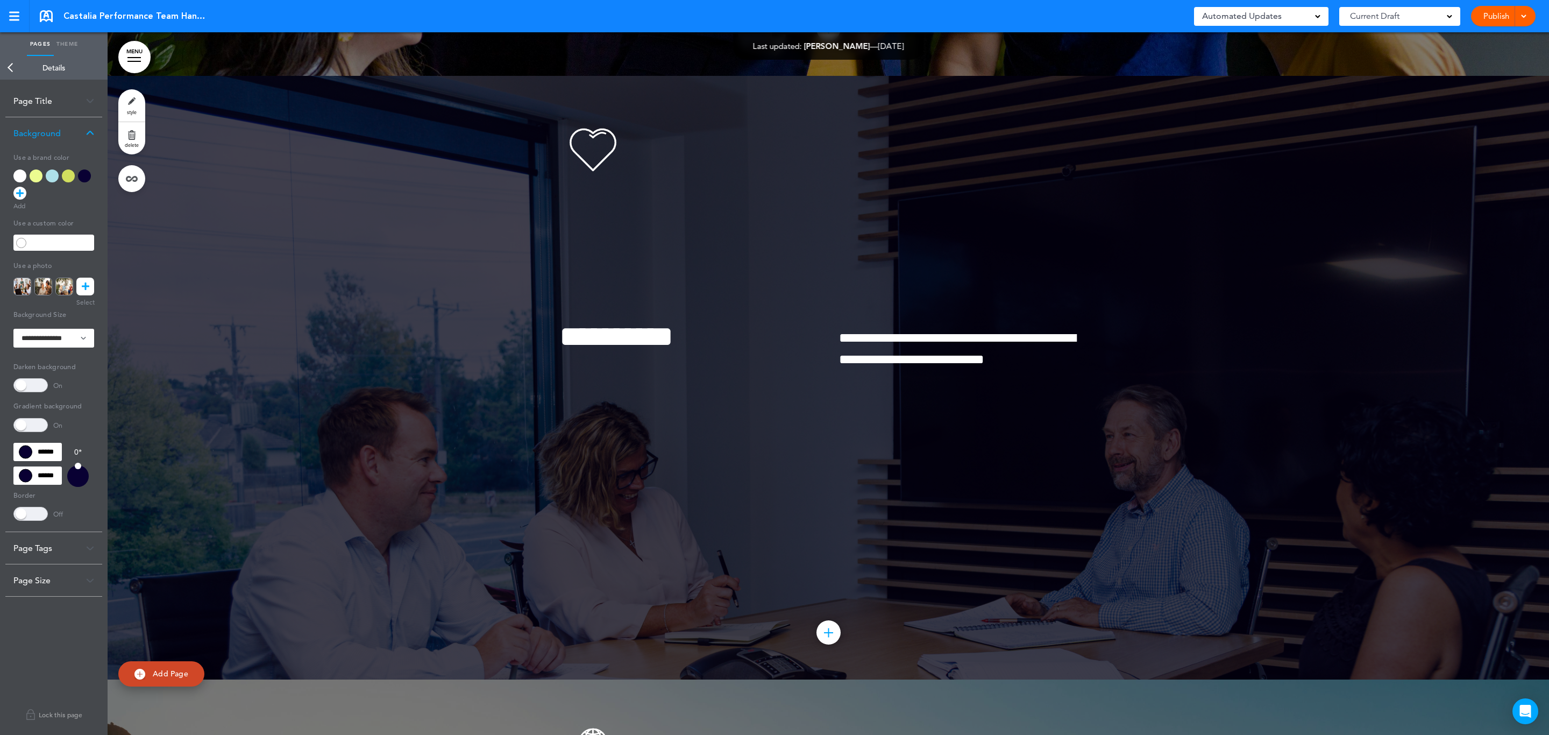
click at [31, 381] on span at bounding box center [30, 385] width 34 height 14
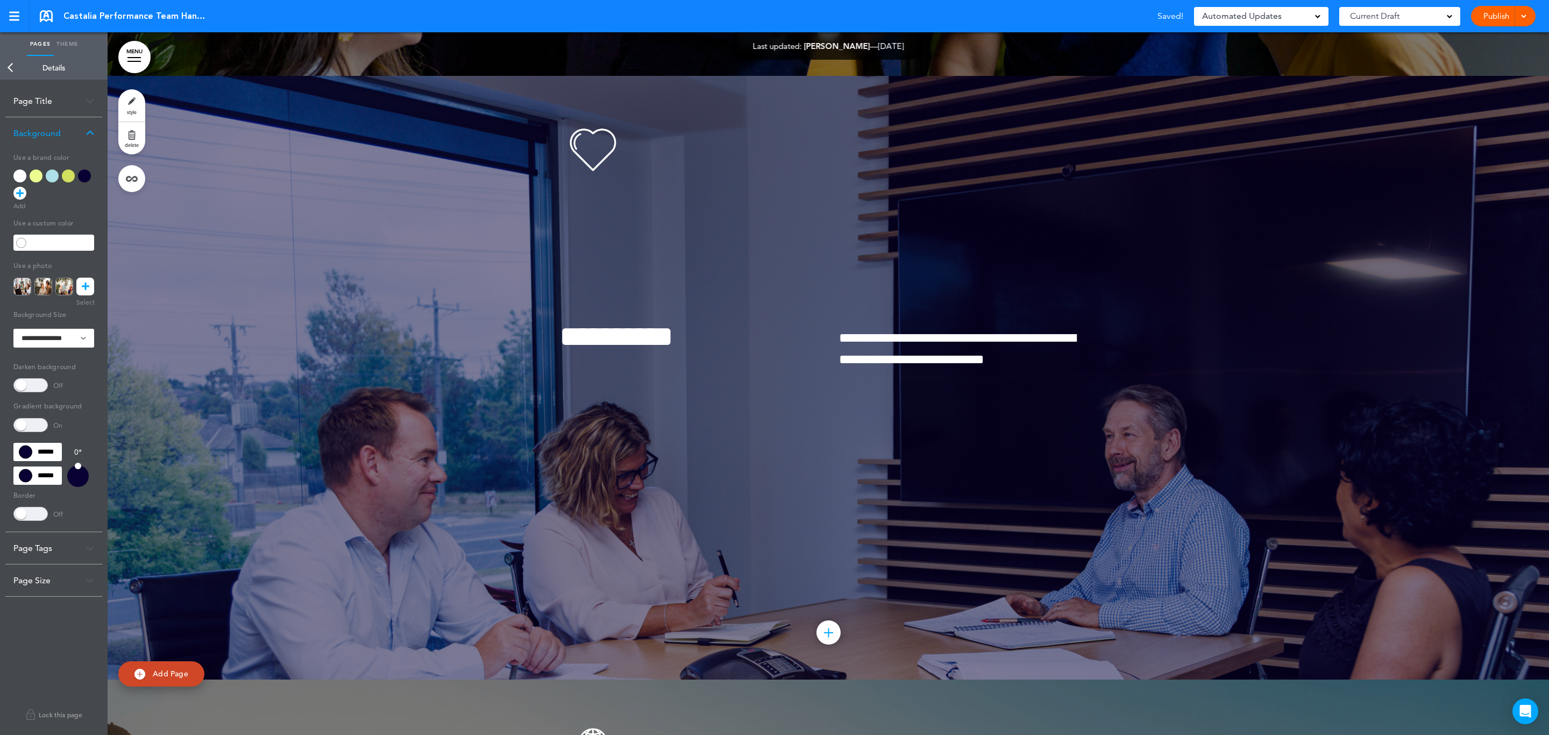
click at [31, 381] on span at bounding box center [30, 385] width 34 height 14
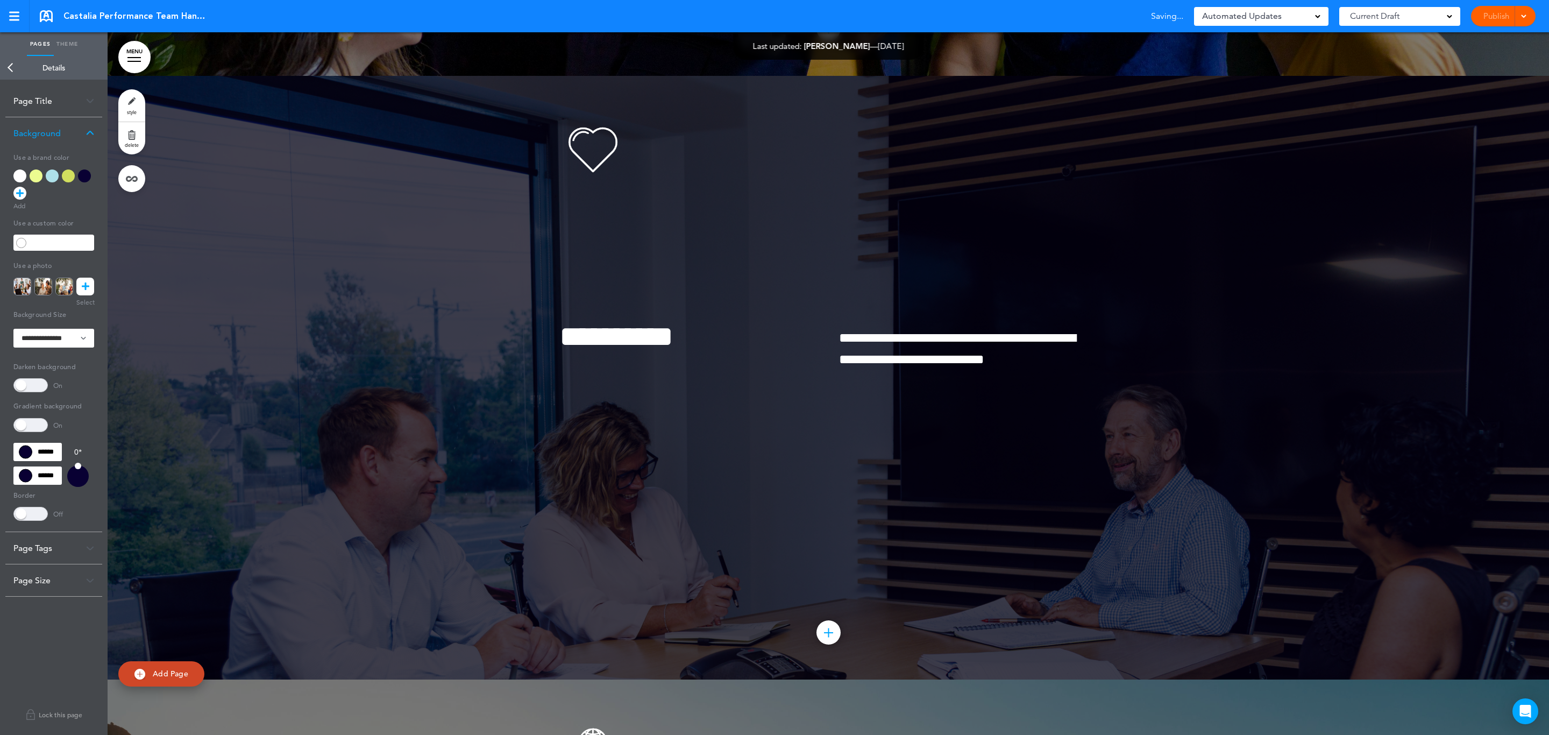
click at [26, 423] on span at bounding box center [30, 425] width 34 height 14
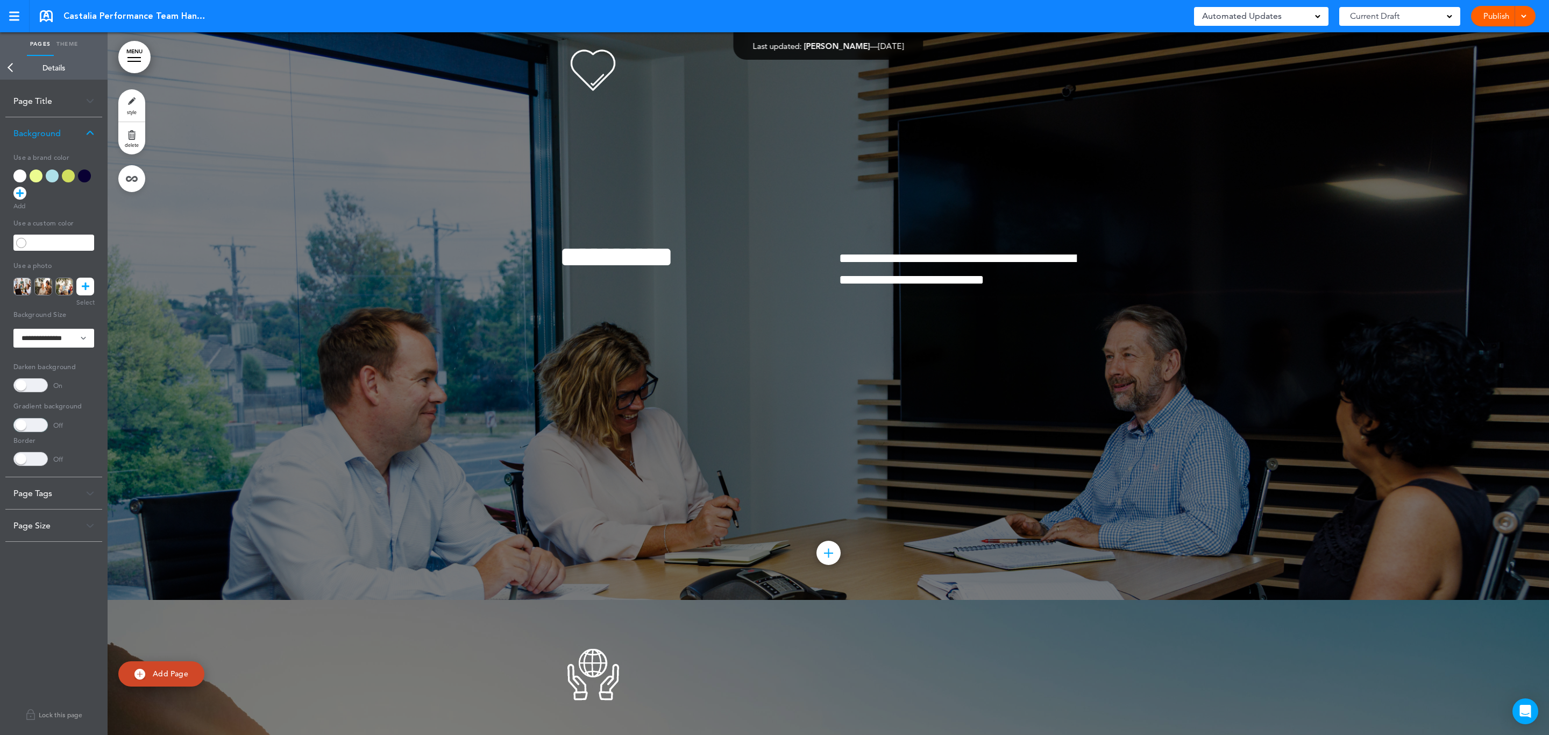
scroll to position [1917, 0]
click at [31, 382] on span at bounding box center [30, 385] width 34 height 14
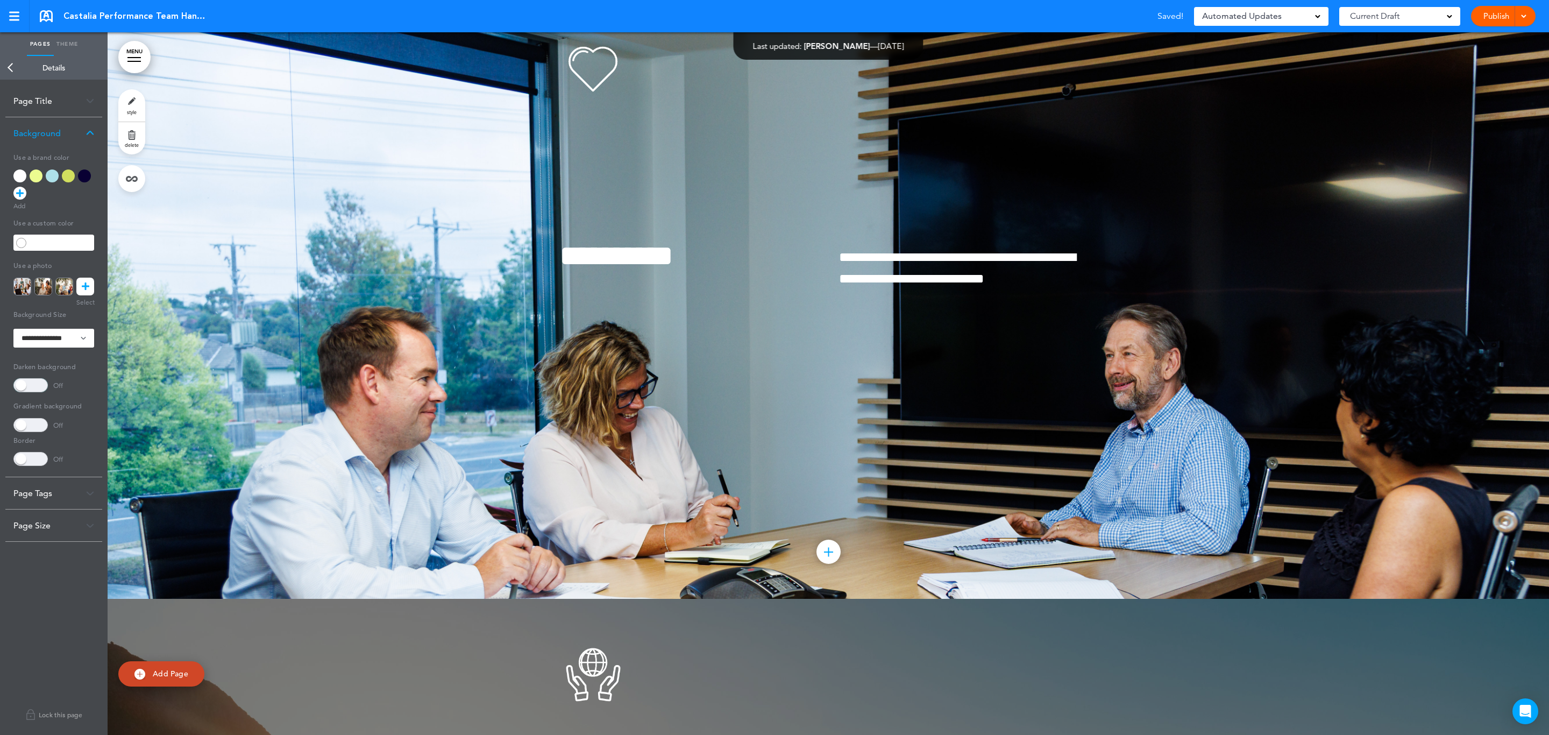
scroll to position [1836, 0]
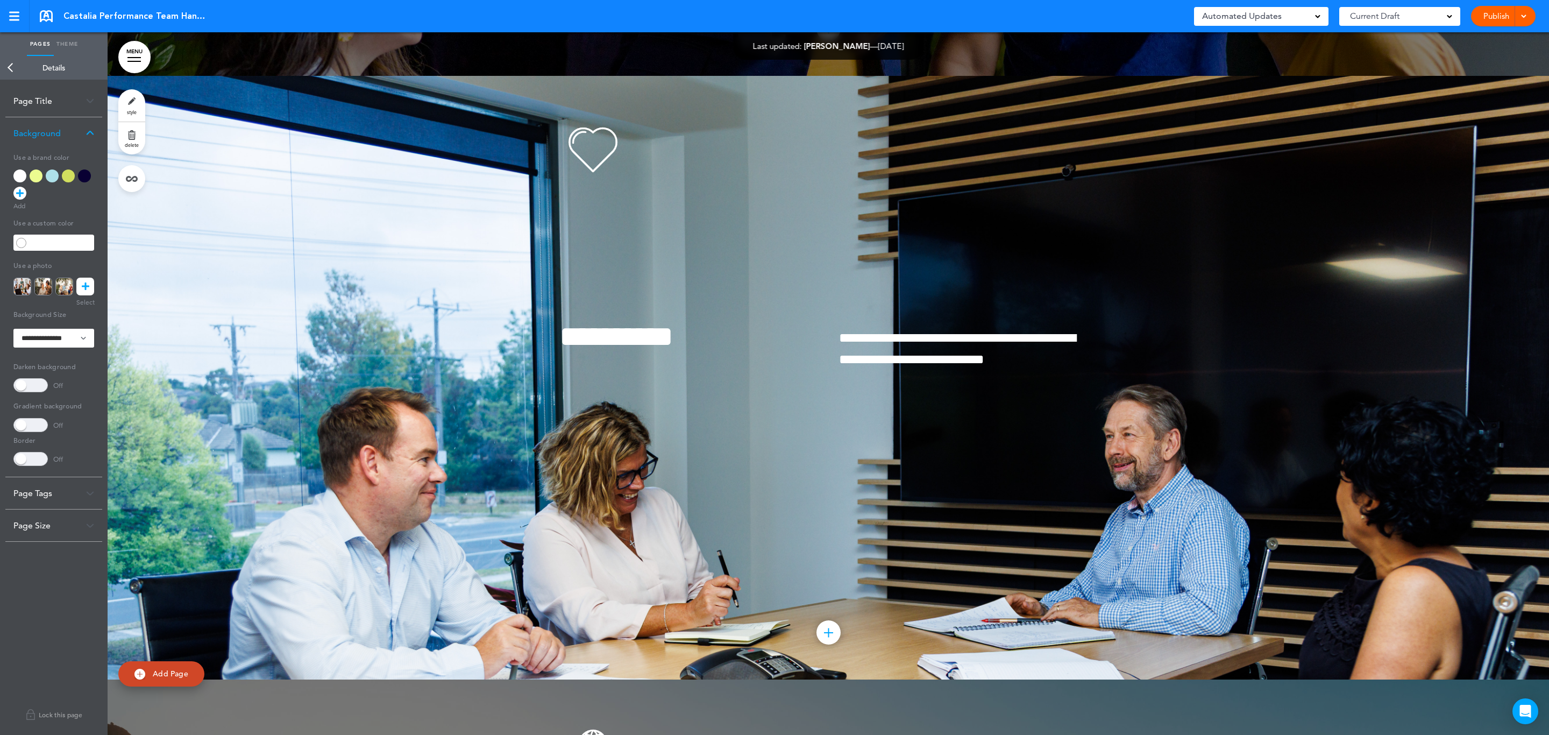
click at [23, 384] on span at bounding box center [30, 385] width 34 height 14
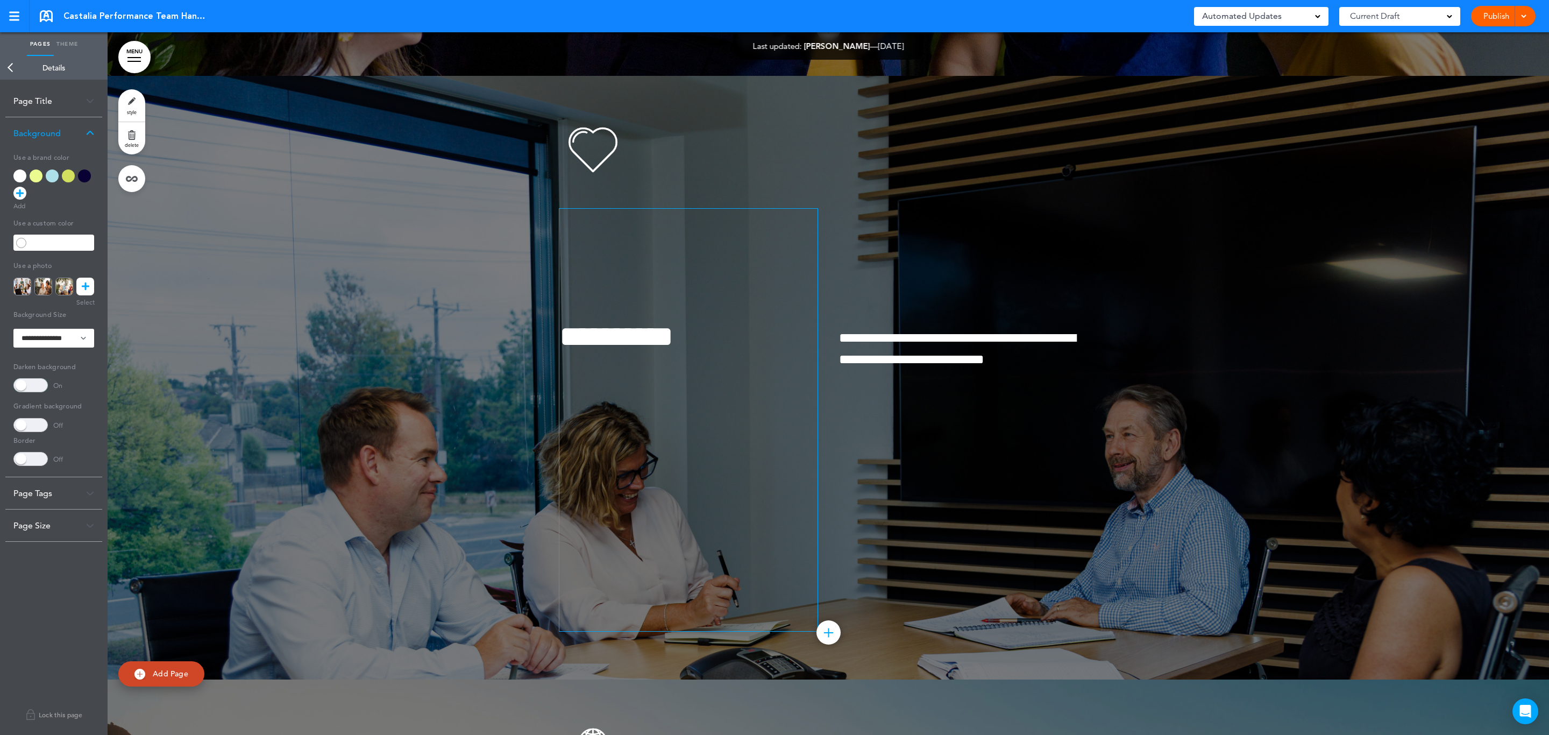
scroll to position [1917, 0]
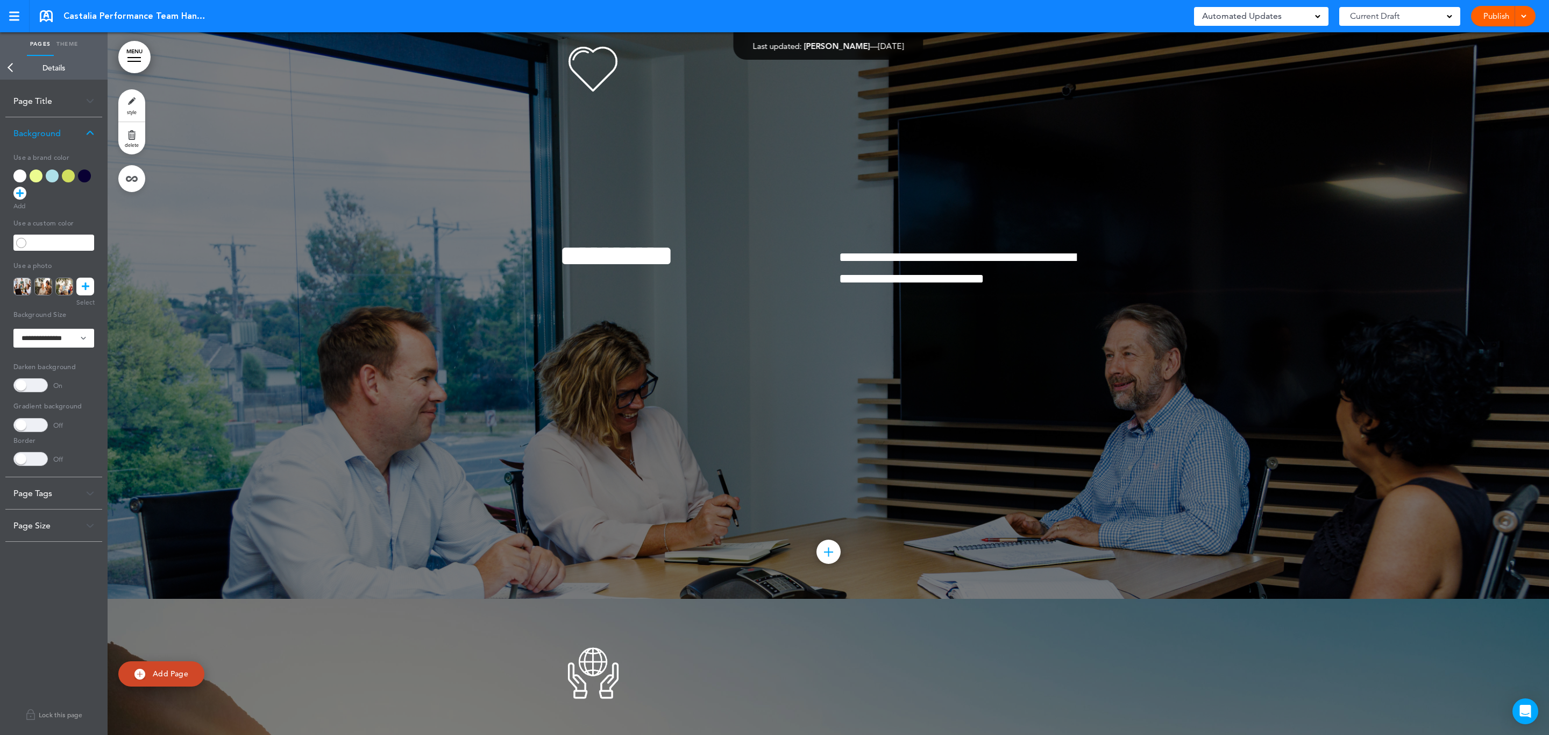
click at [1480, 19] on link "Publish" at bounding box center [1496, 16] width 34 height 20
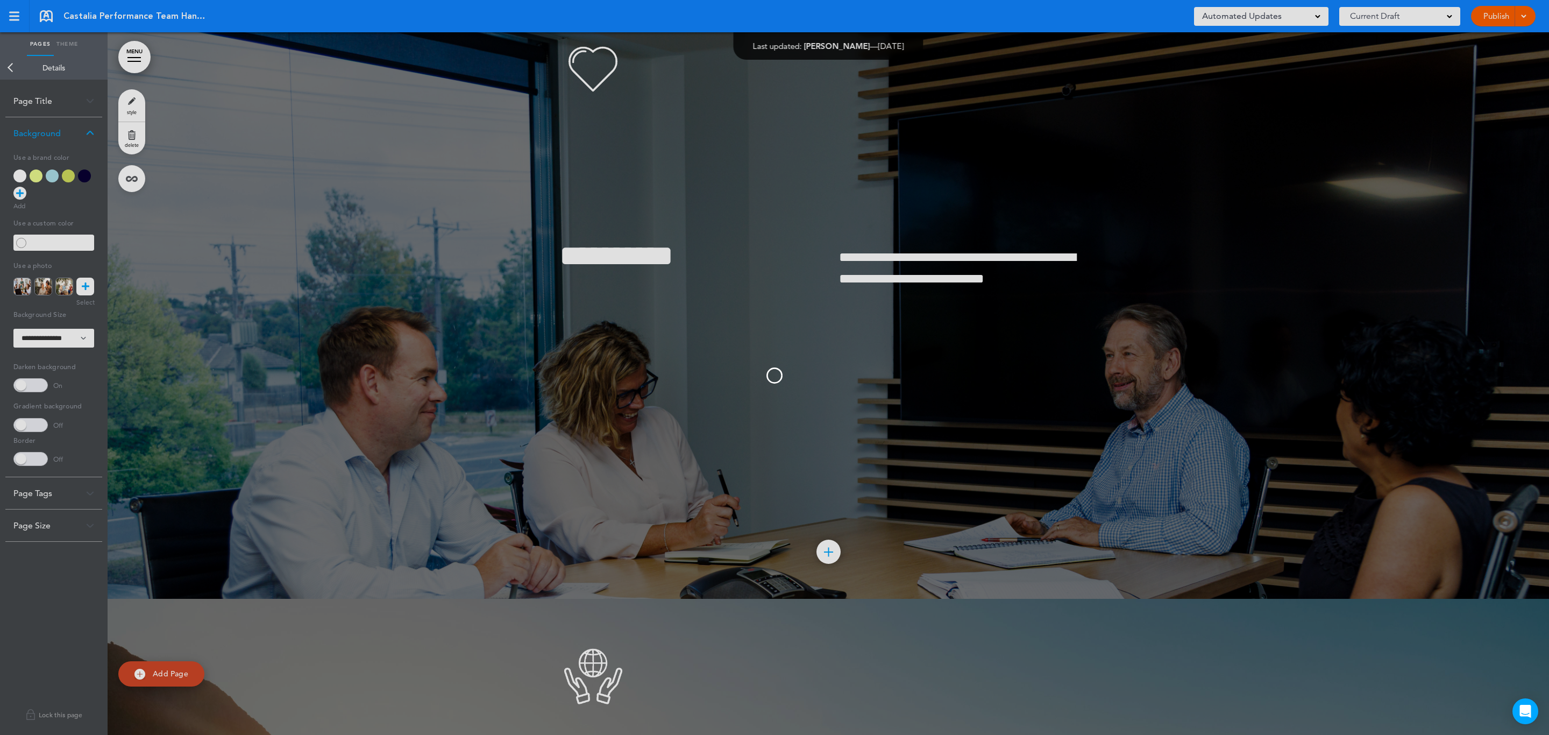
scroll to position [0, 0]
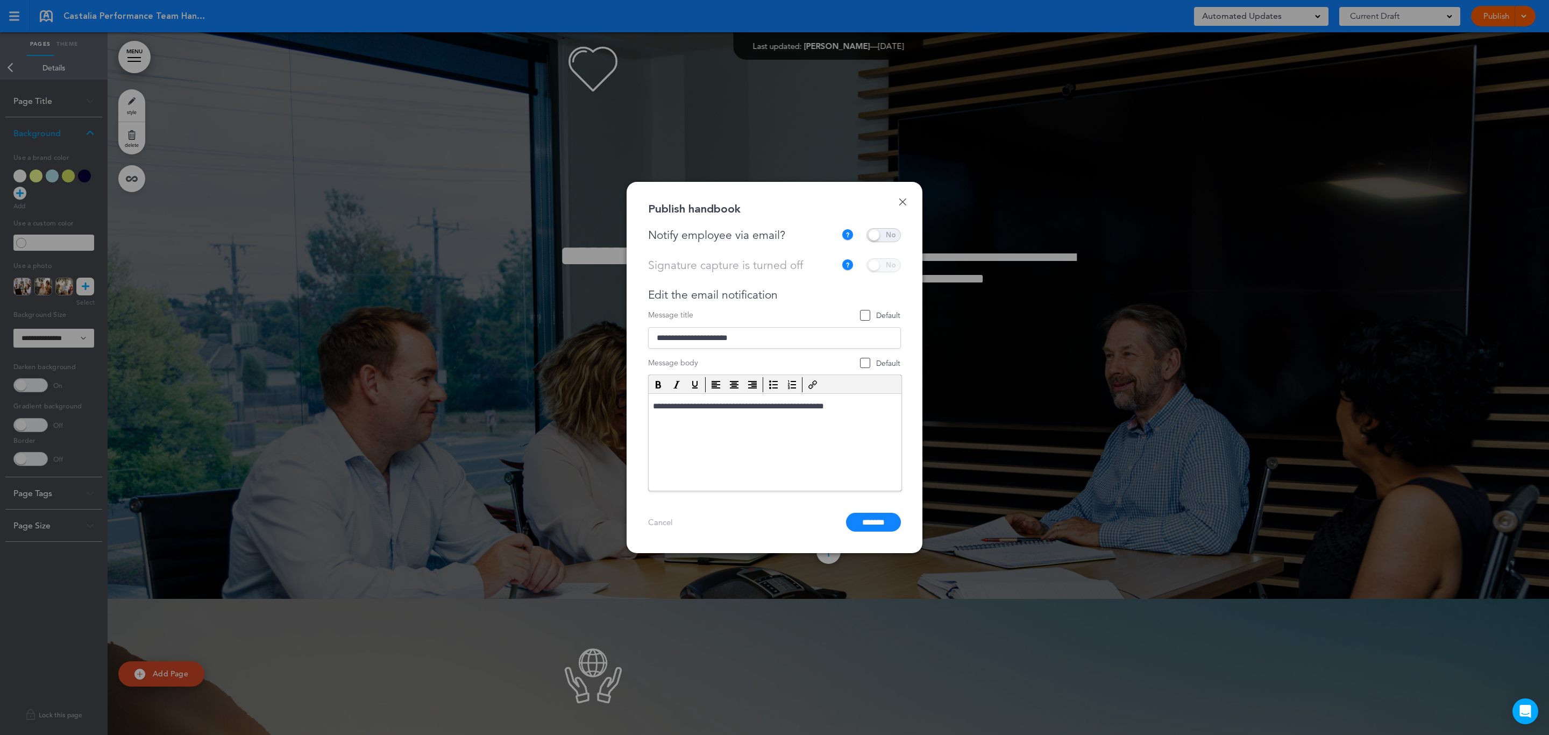
click at [889, 229] on span at bounding box center [883, 235] width 34 height 14
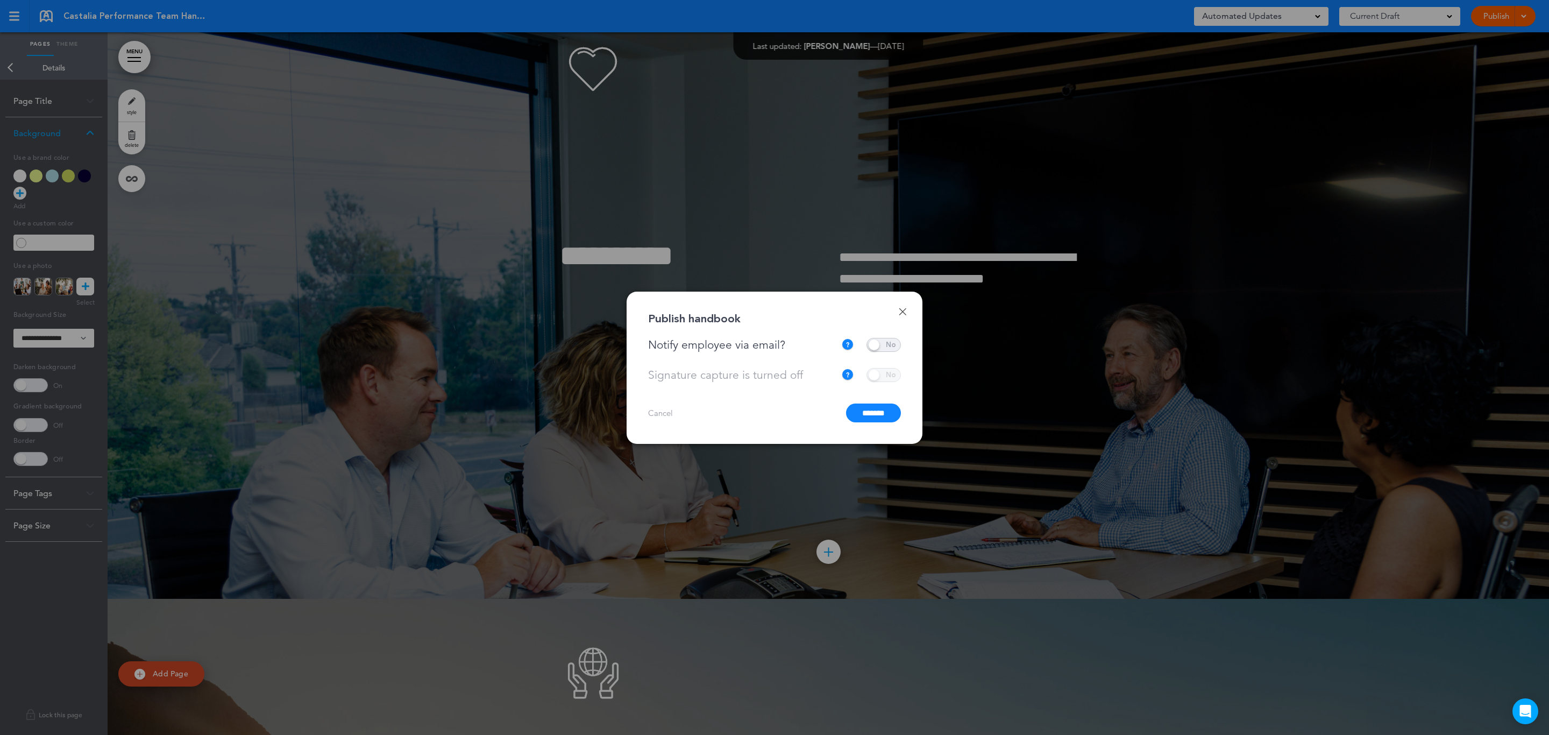
click at [874, 415] on input "*******" at bounding box center [873, 412] width 55 height 19
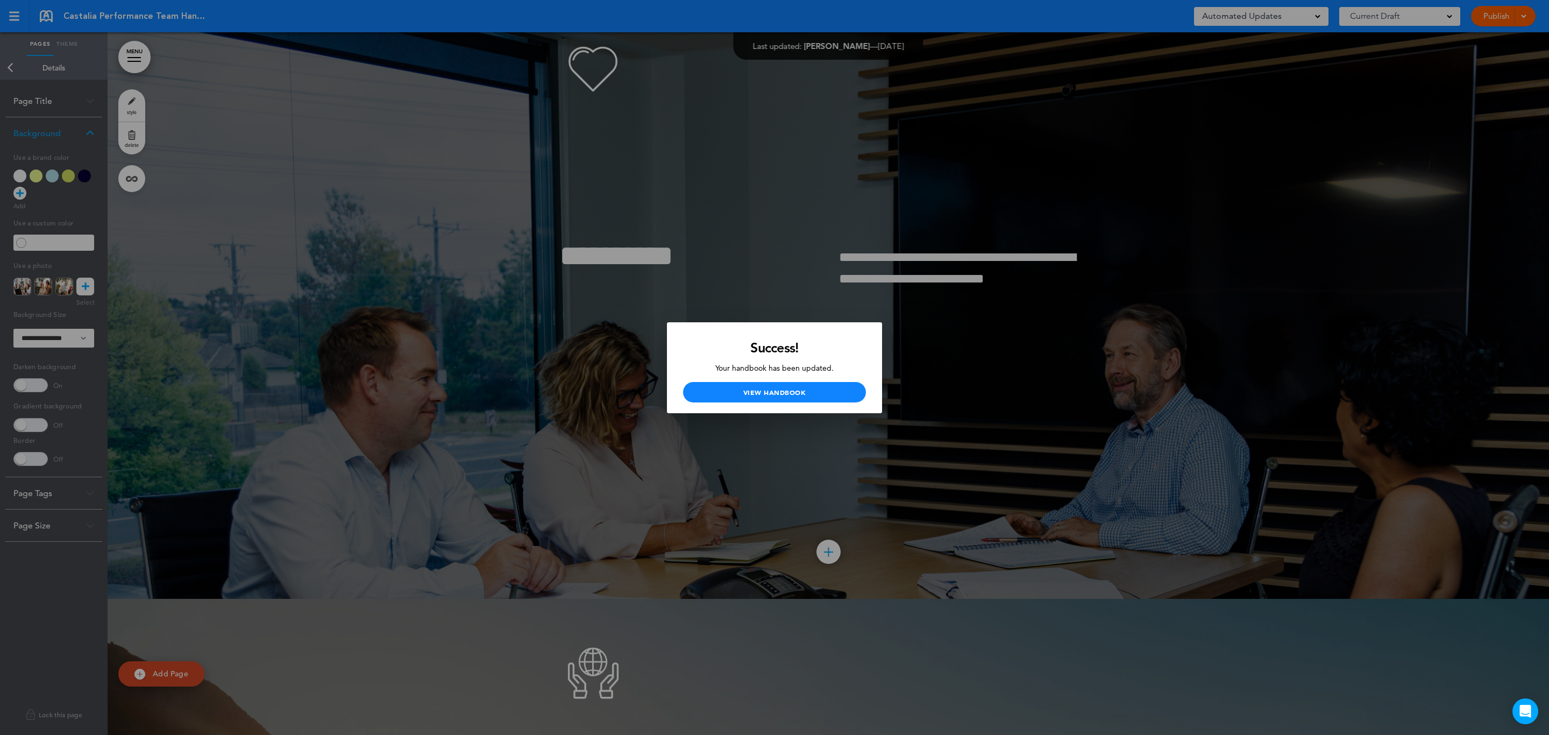
click at [1141, 518] on div at bounding box center [774, 367] width 1549 height 735
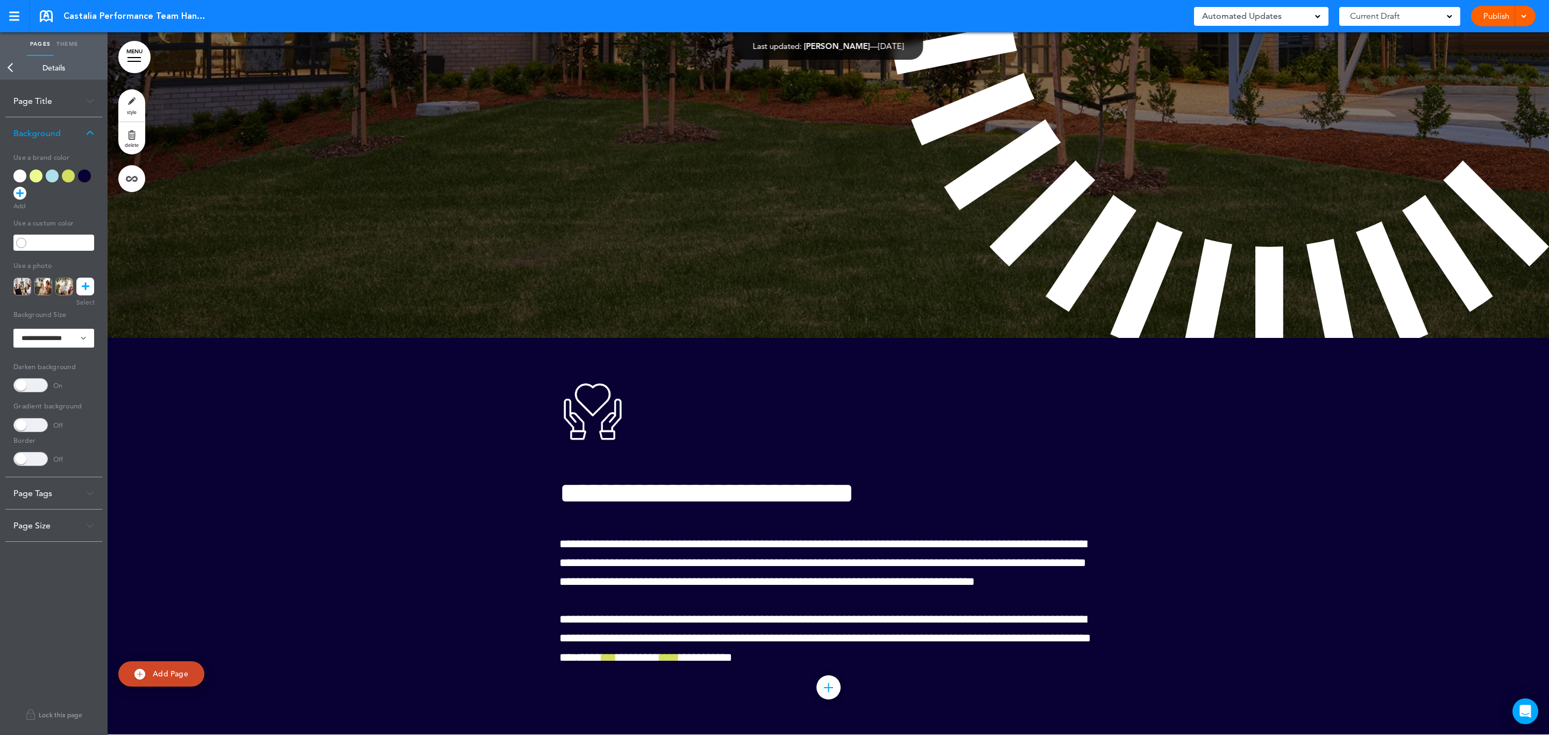
scroll to position [27086, 0]
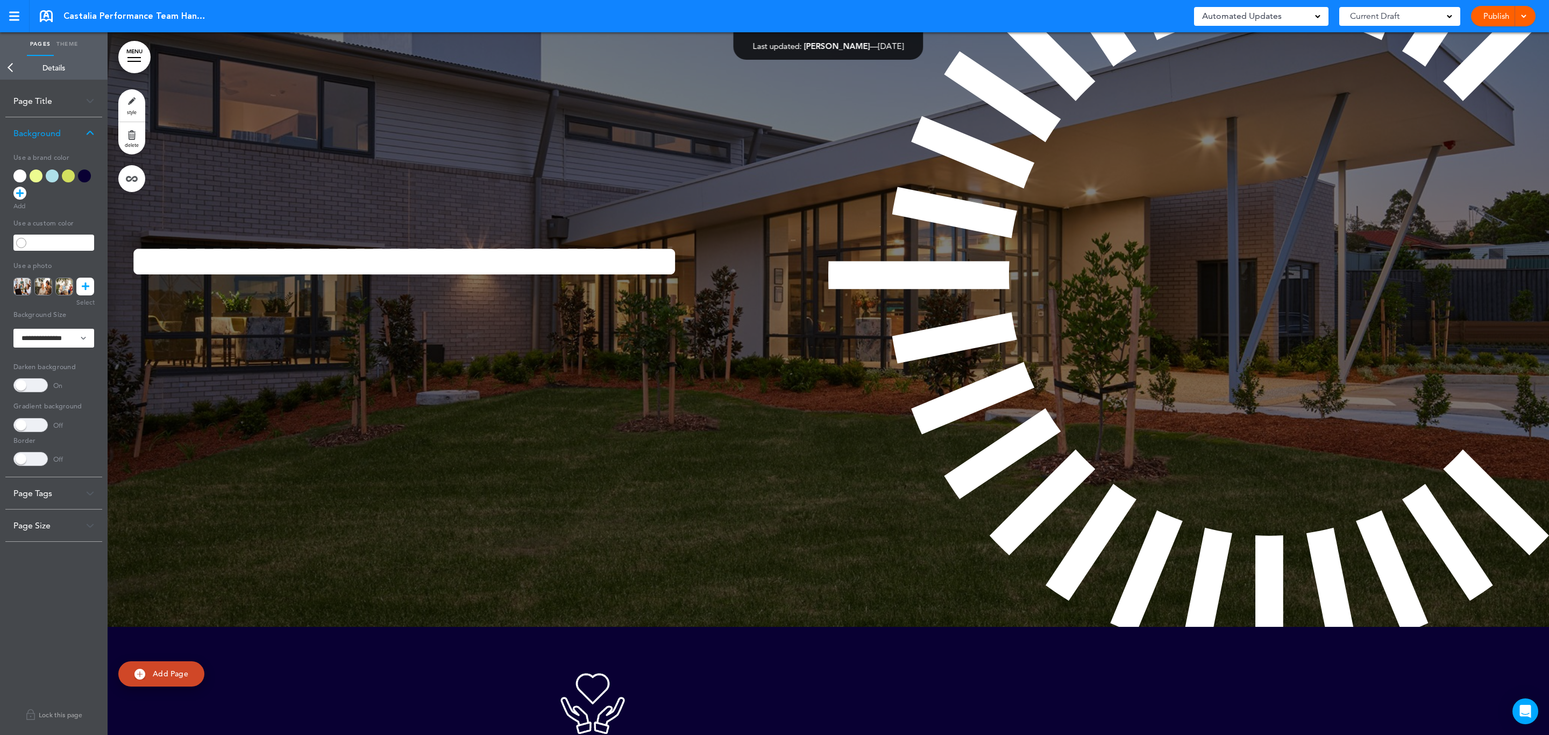
click at [529, 542] on div "**********" at bounding box center [828, 275] width 1441 height 702
click at [23, 384] on span at bounding box center [30, 385] width 34 height 14
click at [460, 510] on div "**********" at bounding box center [828, 275] width 1441 height 702
click at [397, 202] on div "**********" at bounding box center [828, 275] width 1441 height 702
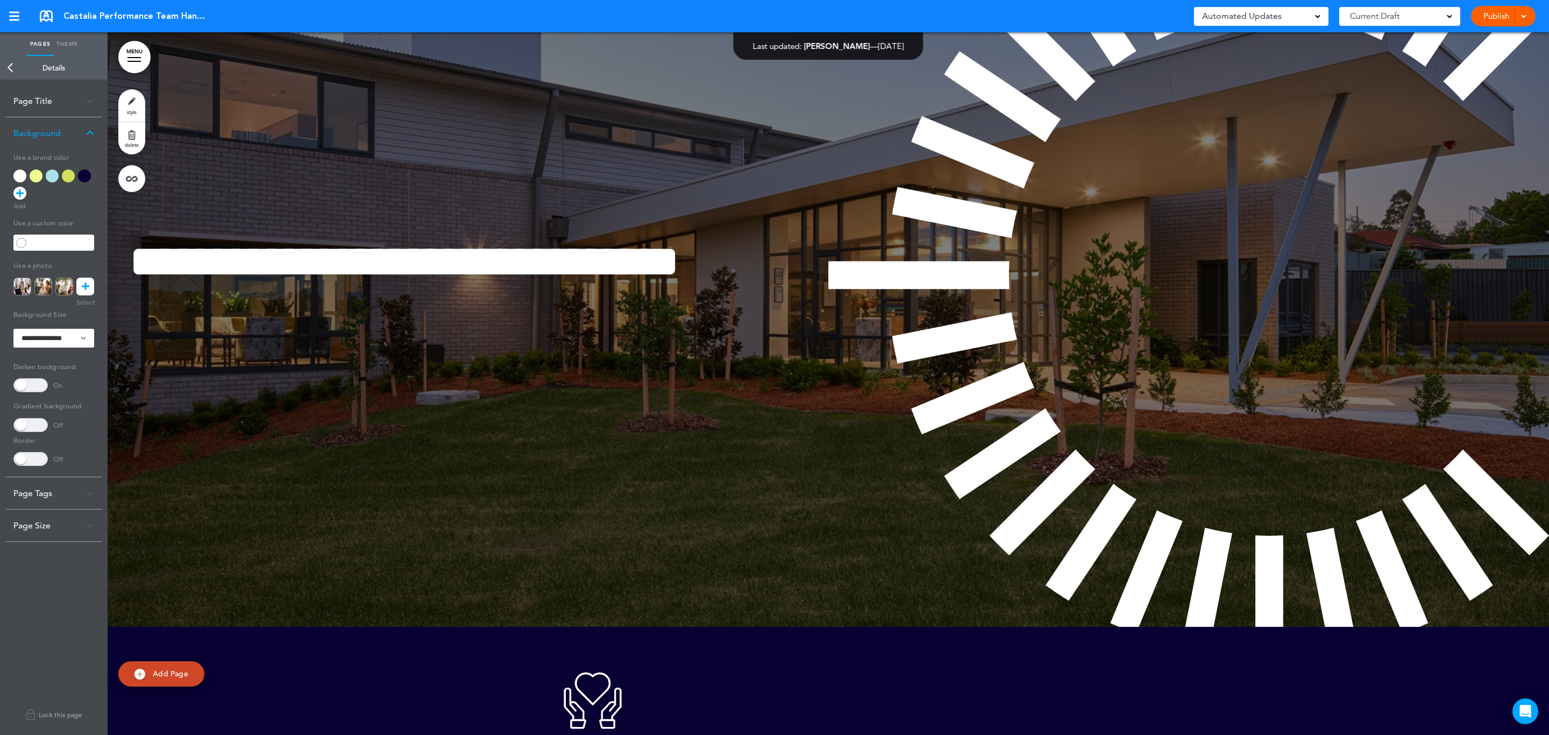
click at [439, 576] on div "**********" at bounding box center [828, 275] width 1441 height 702
click at [500, 527] on div "**********" at bounding box center [828, 275] width 1441 height 702
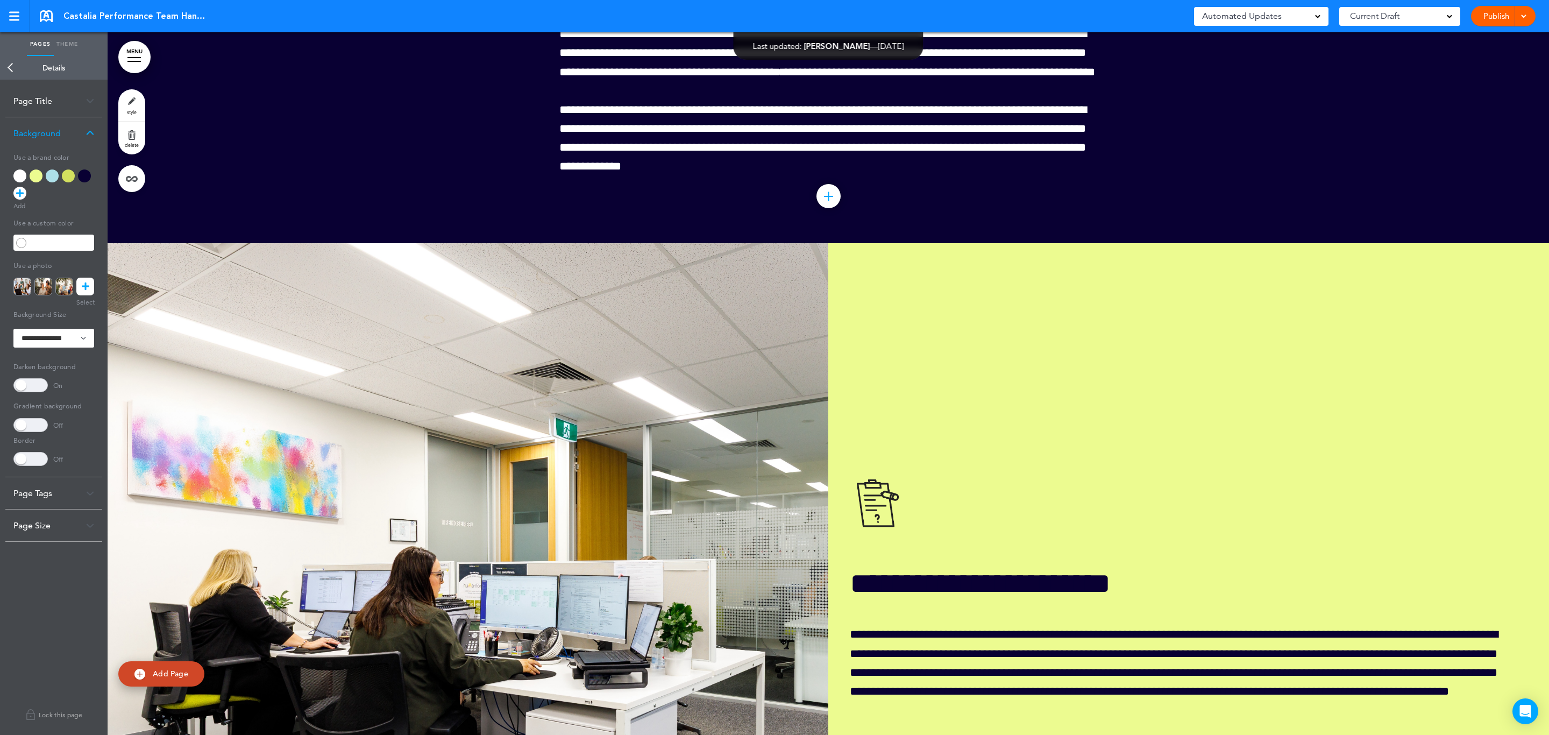
scroll to position [29056, 0]
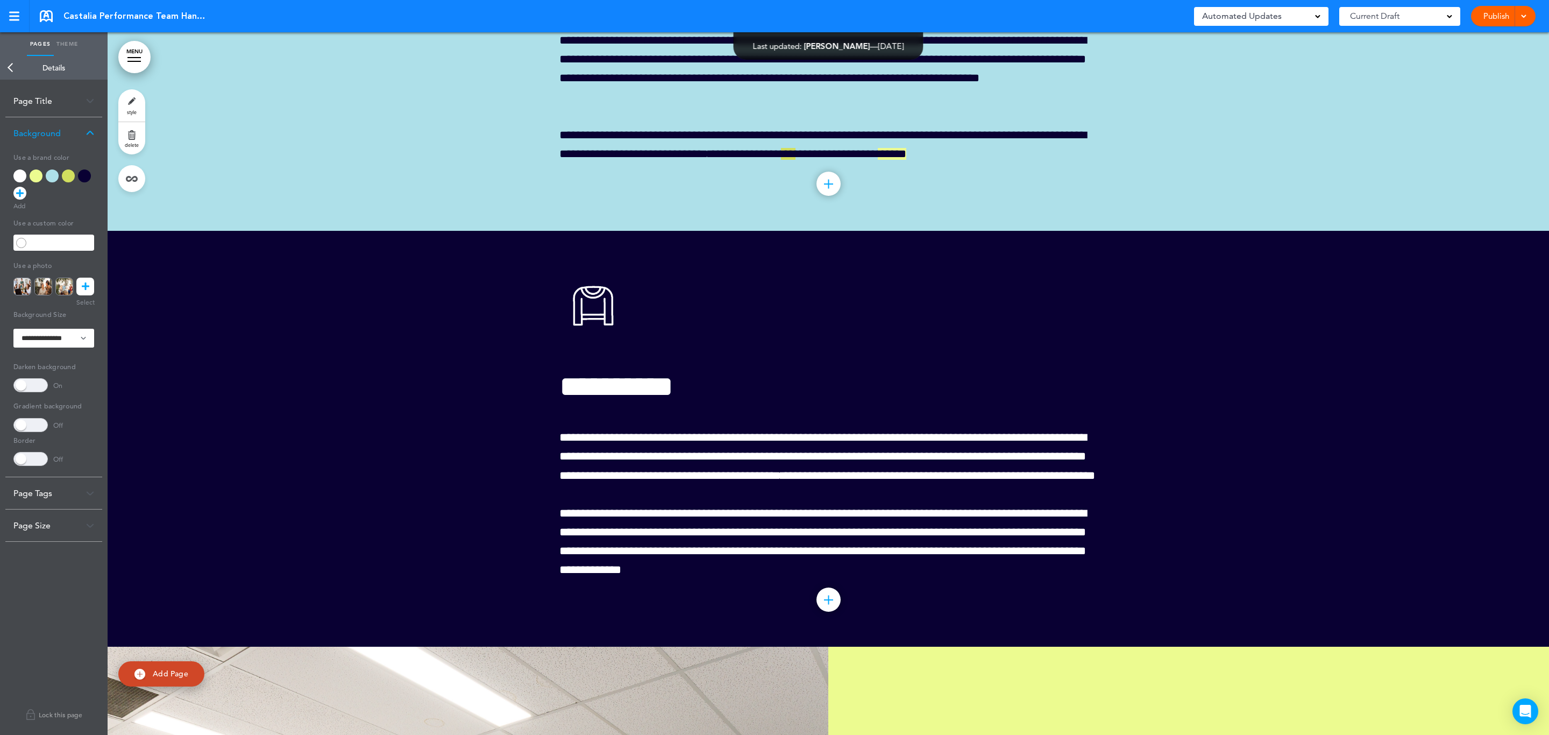
click at [119, 55] on link "MENU" at bounding box center [134, 57] width 32 height 32
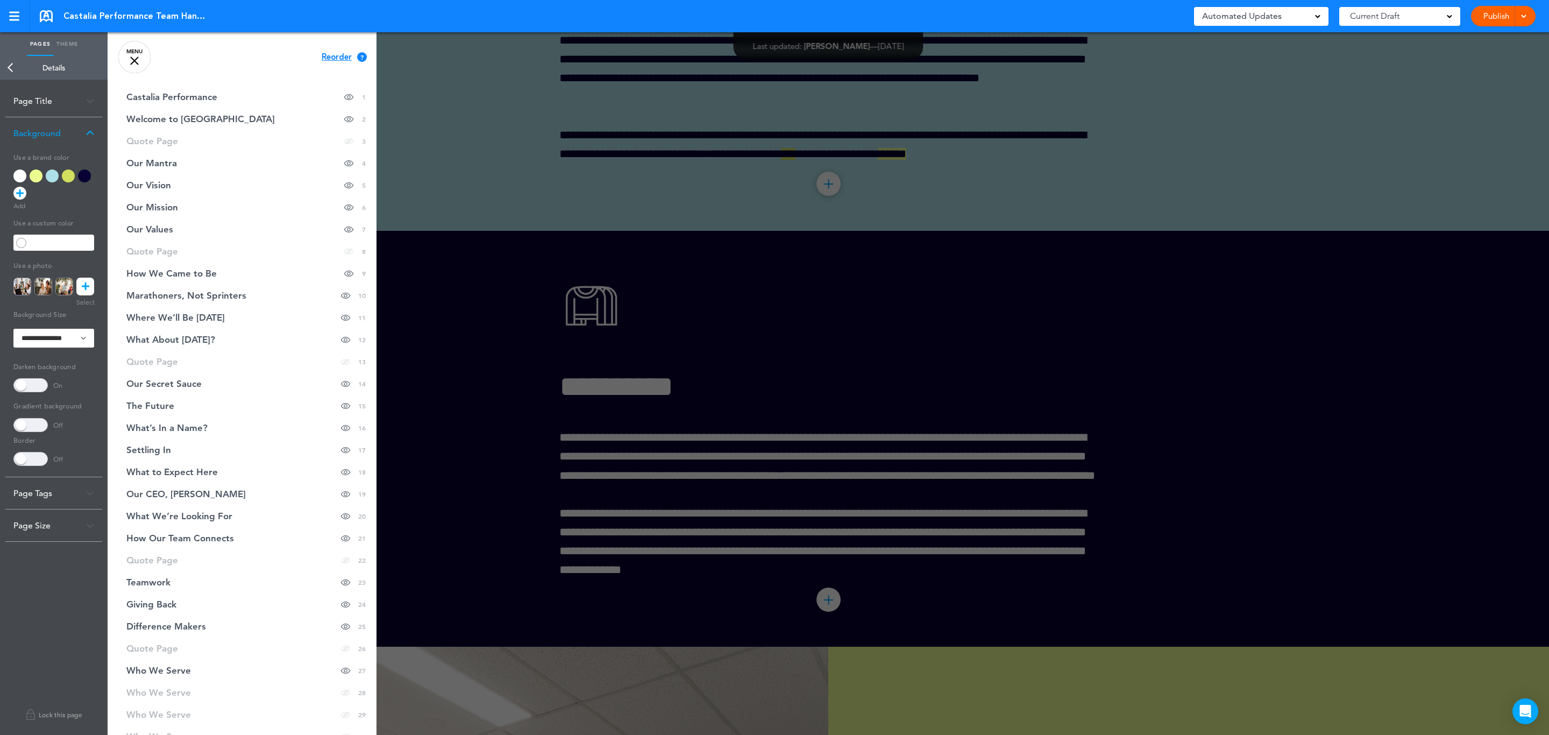
click at [136, 59] on div at bounding box center [134, 60] width 9 height 9
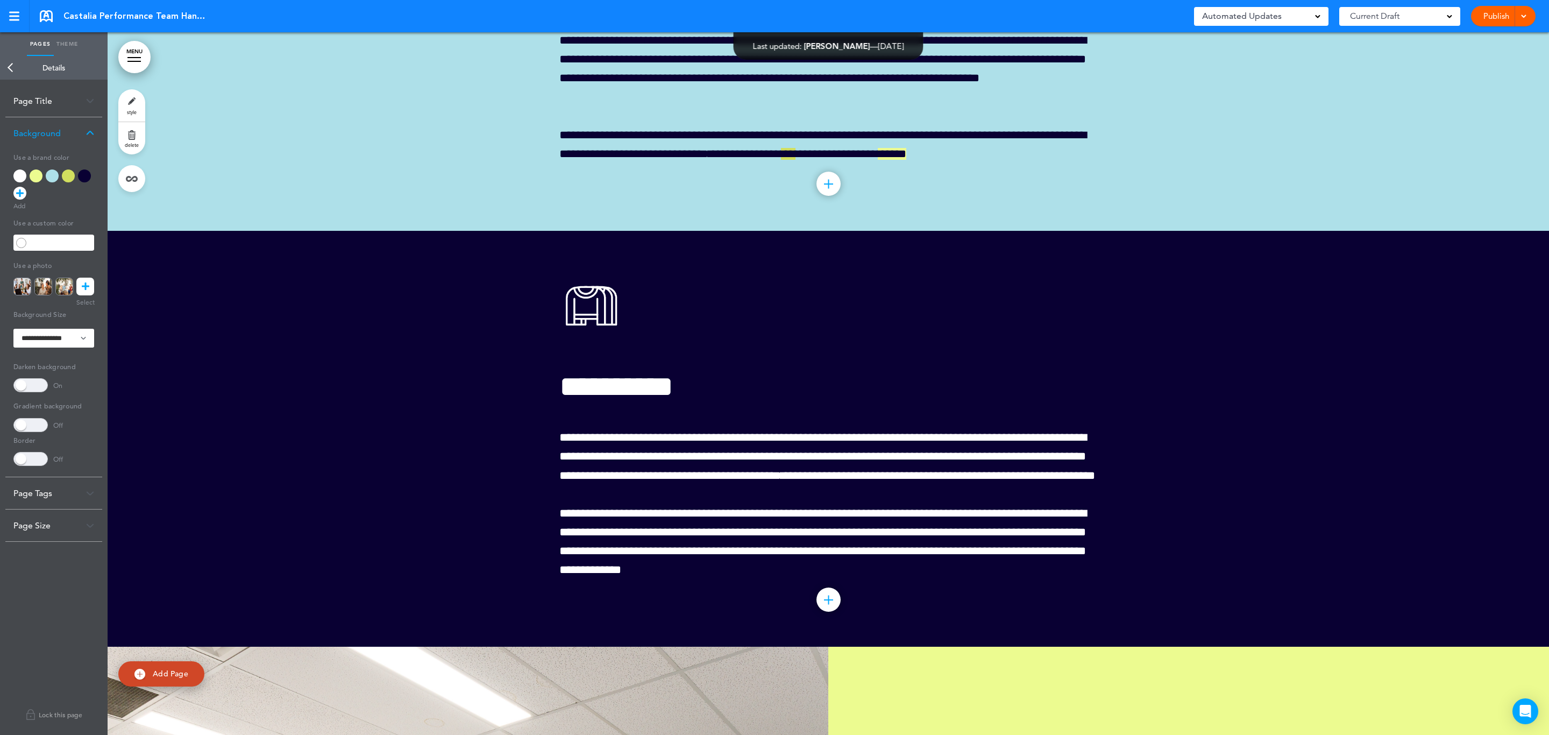
click at [20, 18] on link at bounding box center [15, 16] width 30 height 32
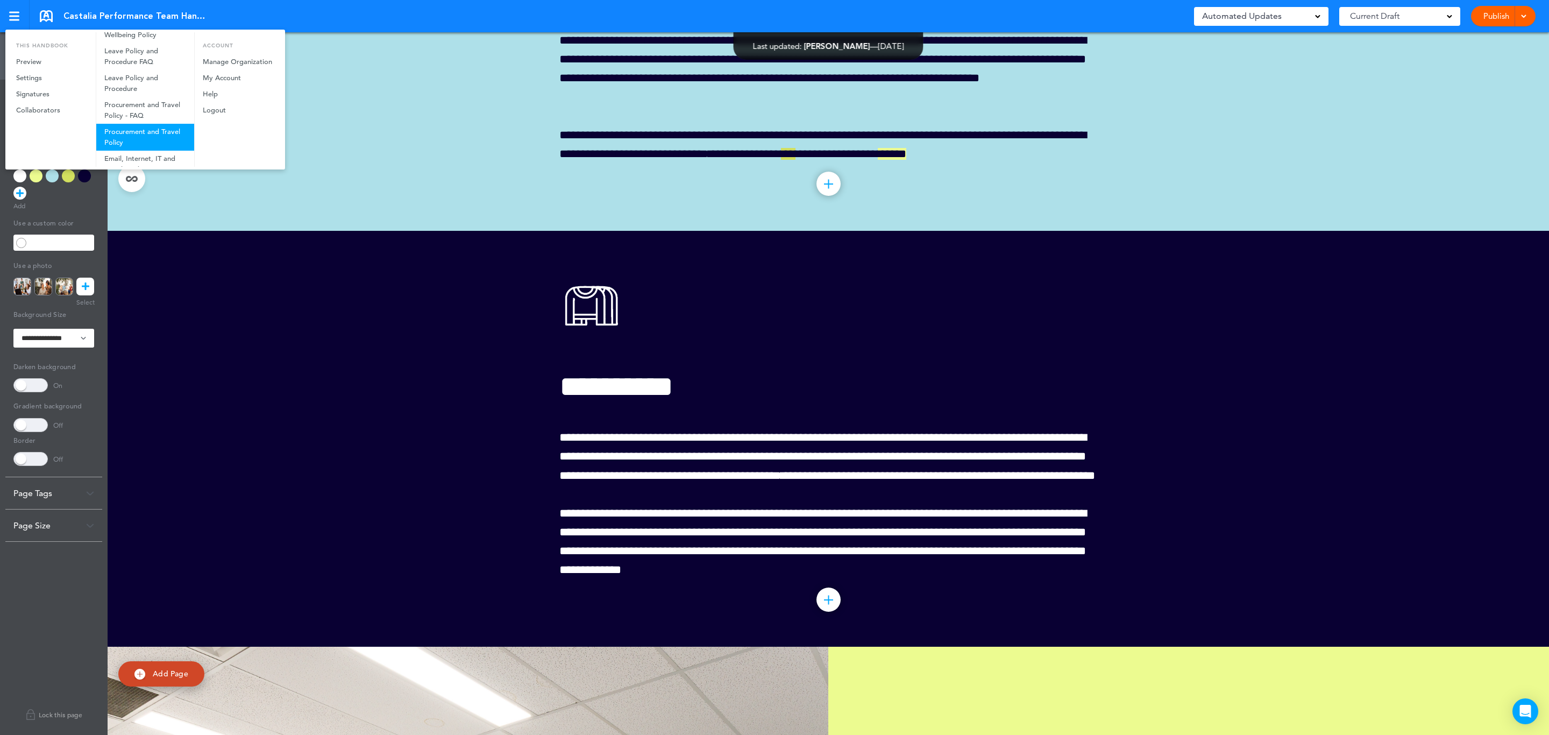
scroll to position [0, 0]
click at [274, 294] on div at bounding box center [774, 367] width 1549 height 735
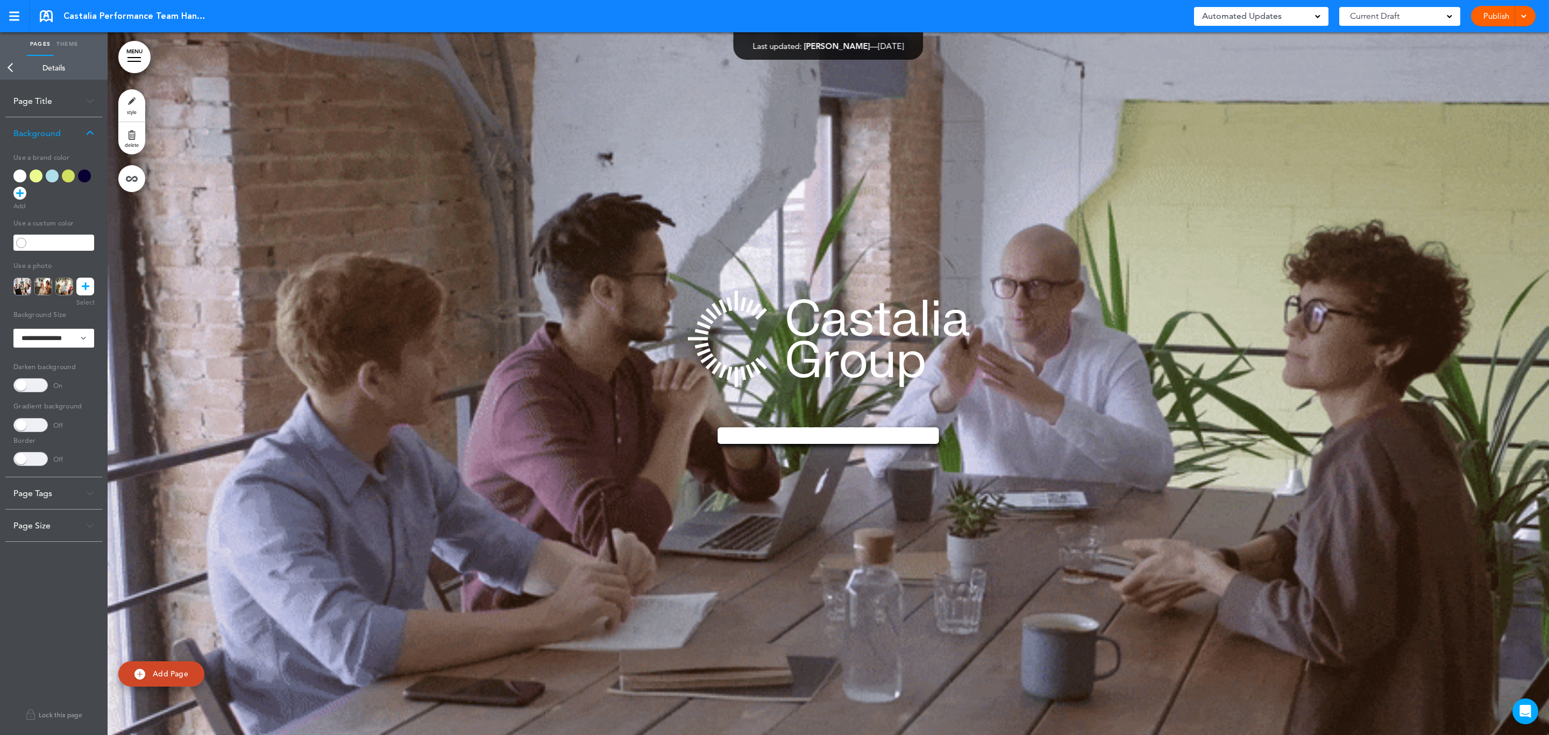
click at [66, 47] on link "Theme" at bounding box center [67, 44] width 27 height 24
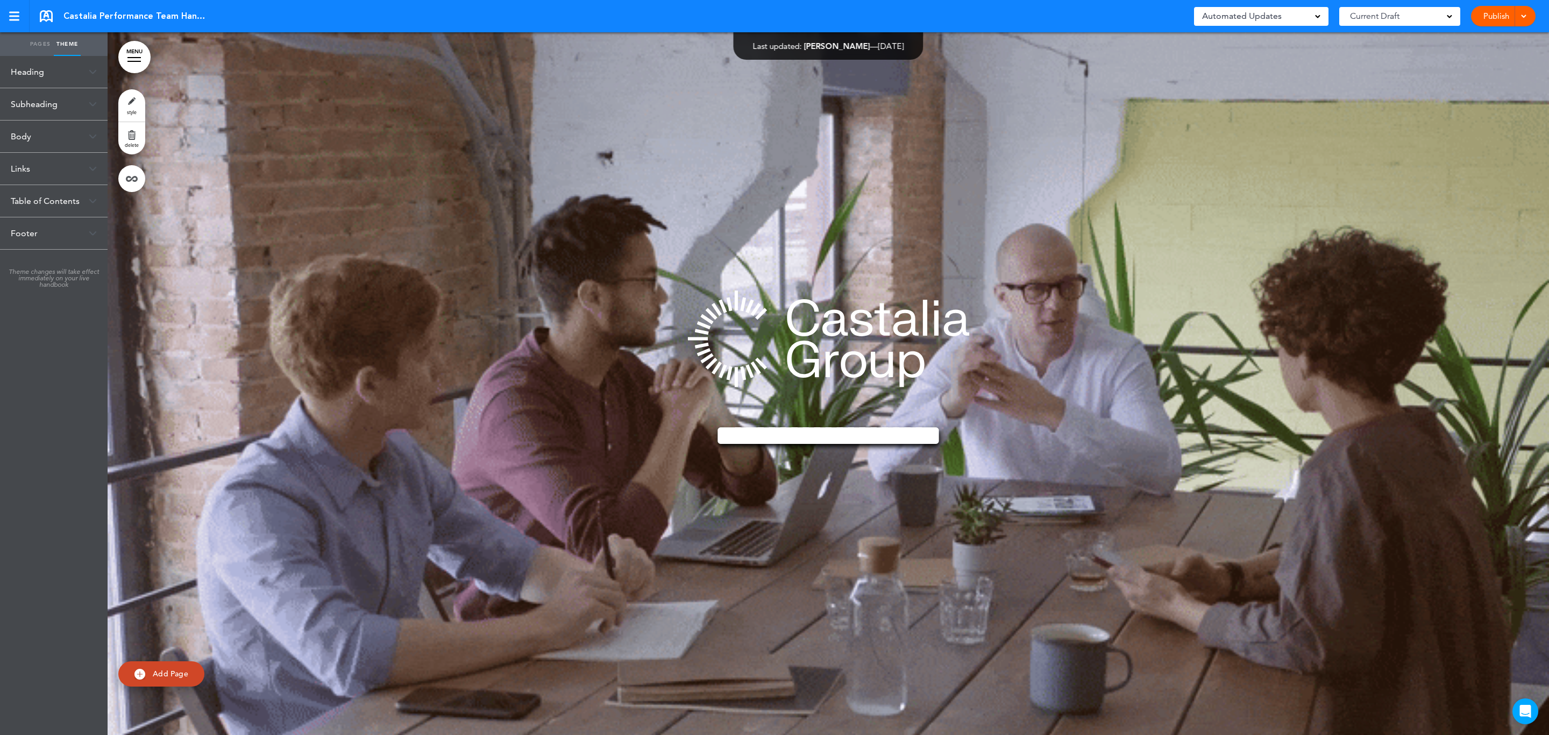
click at [39, 45] on link "Pages" at bounding box center [40, 44] width 27 height 24
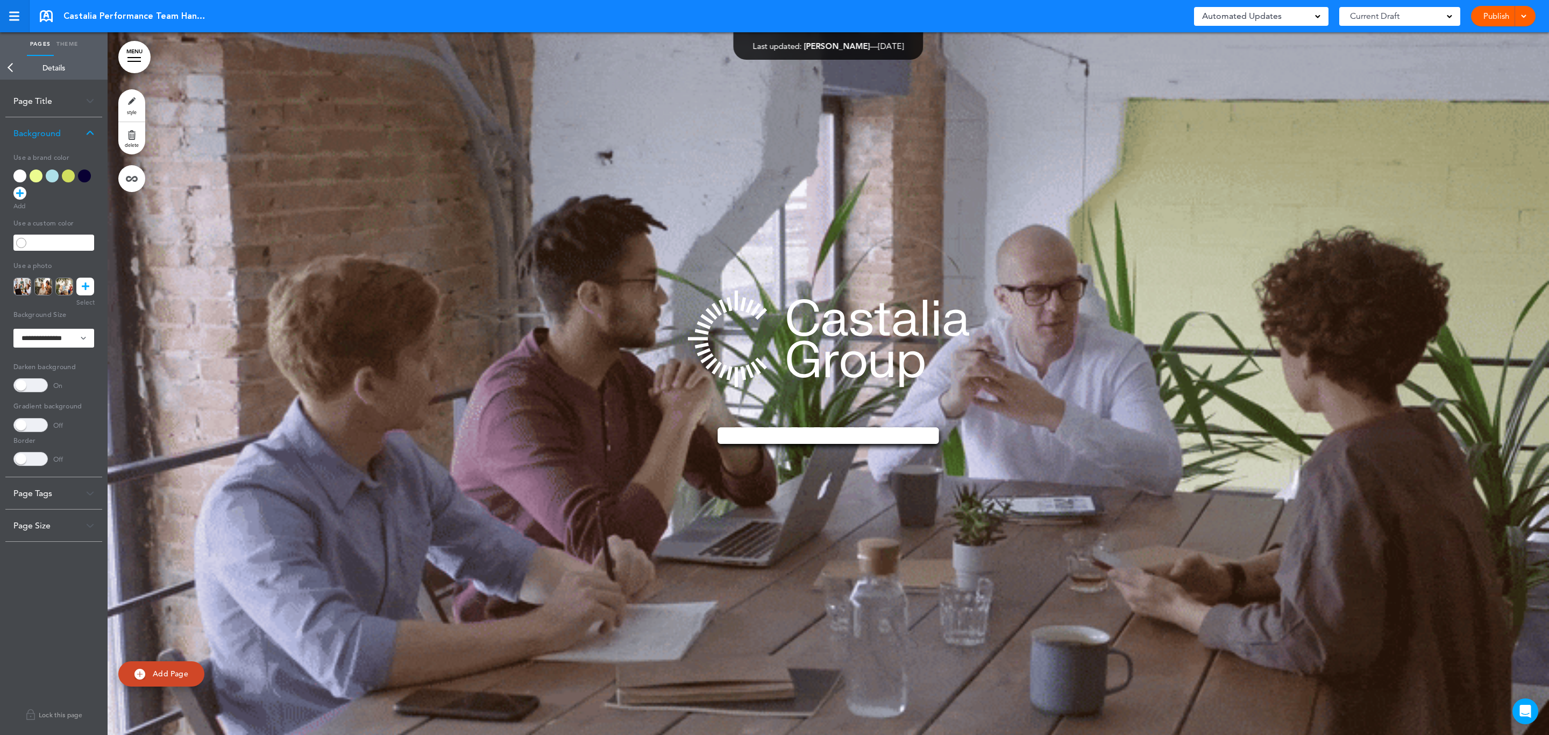
click at [10, 19] on div at bounding box center [14, 20] width 10 height 2
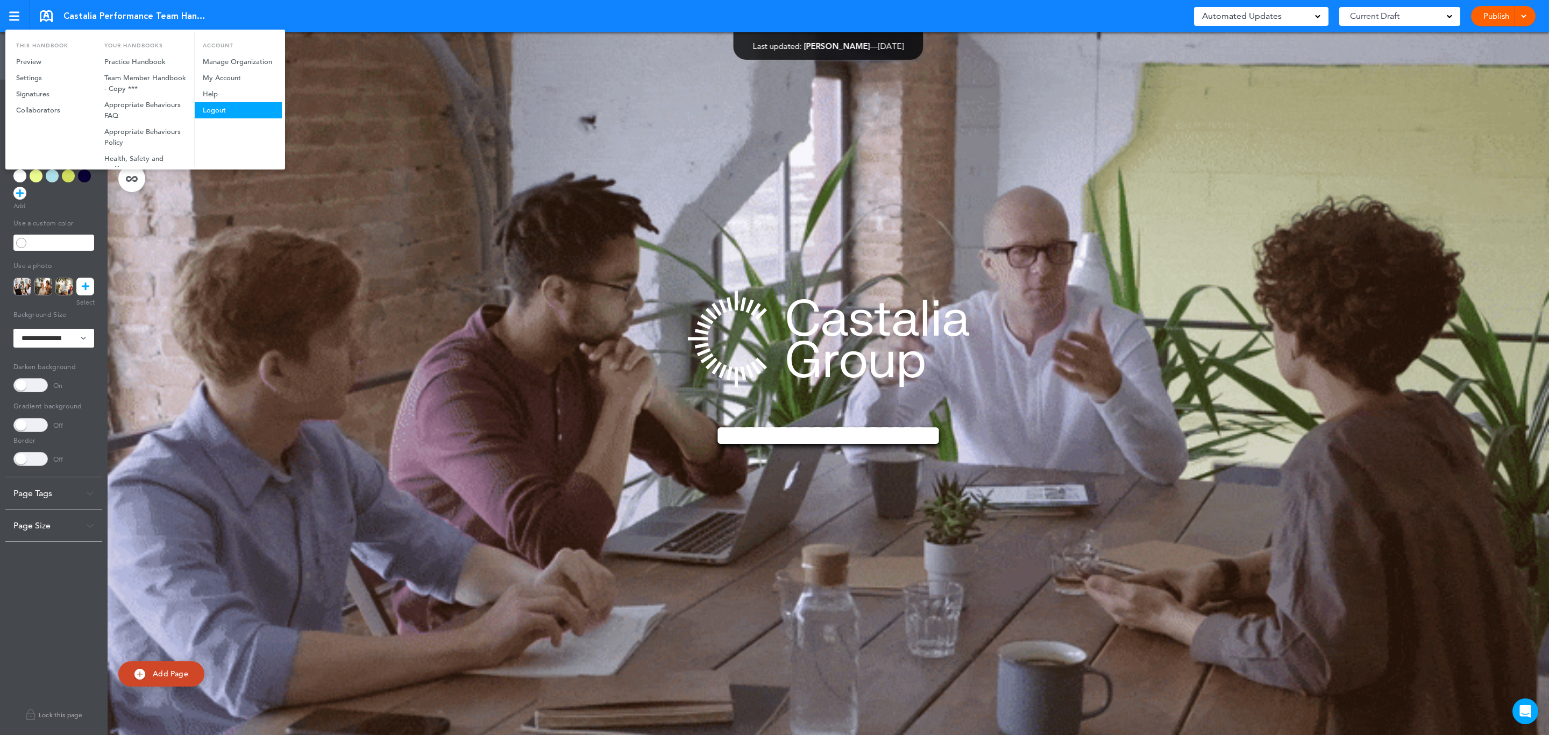
click at [209, 113] on link "Logout" at bounding box center [238, 110] width 87 height 16
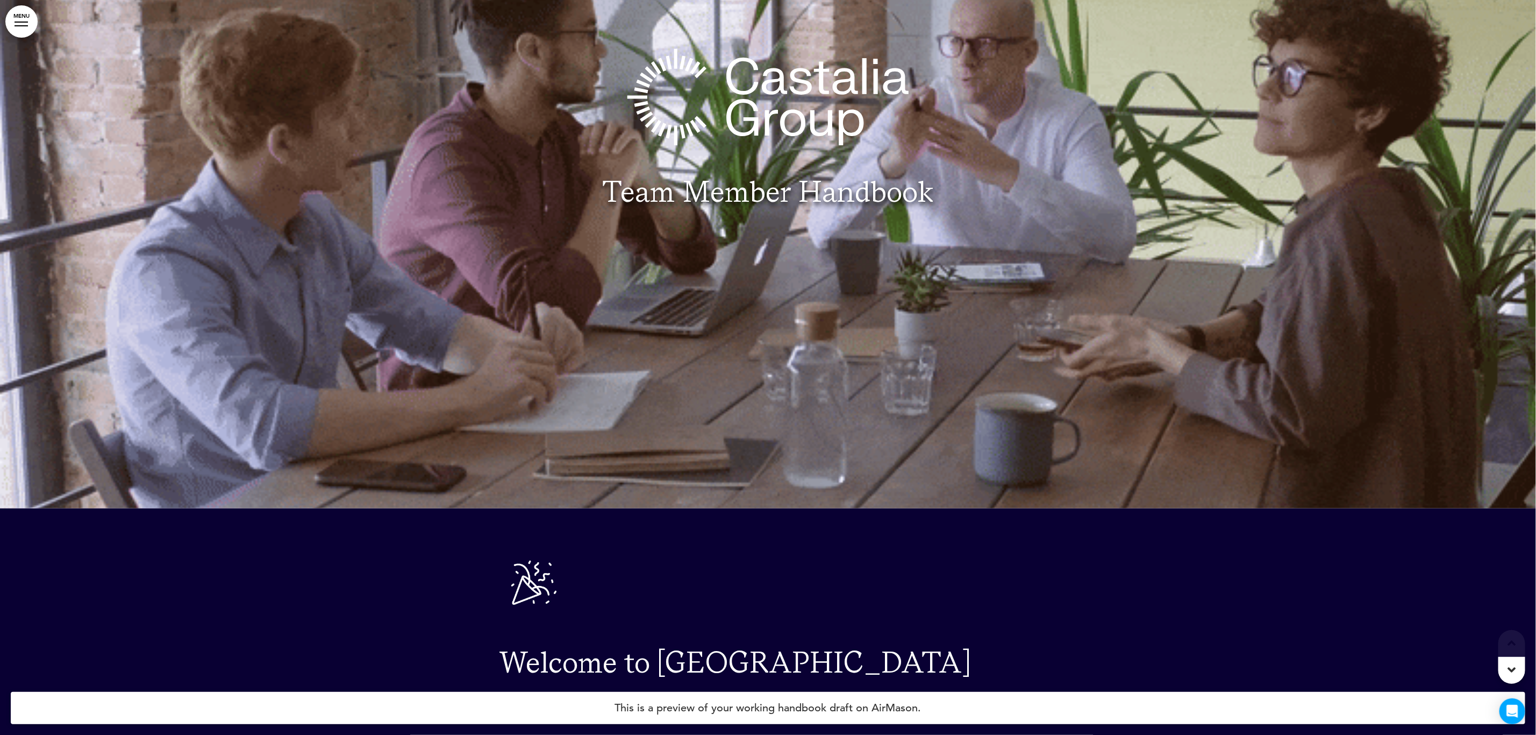
scroll to position [645, 0]
